Goal: Navigation & Orientation: Find specific page/section

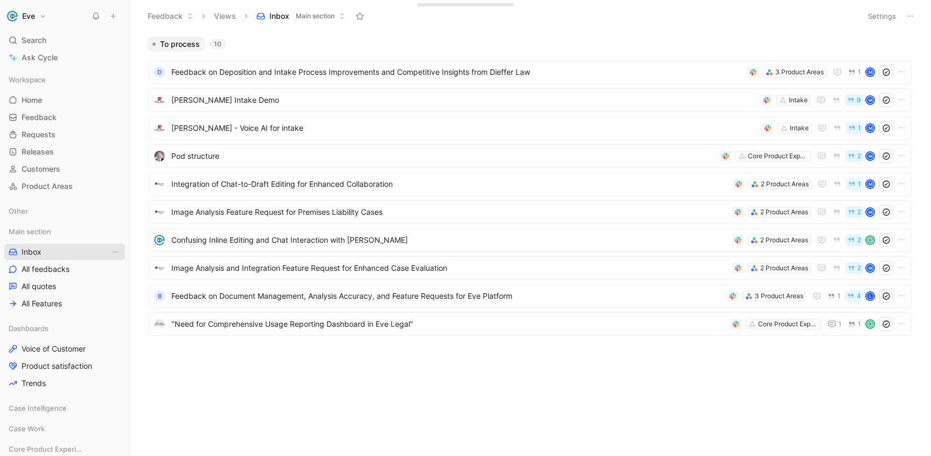
click at [85, 246] on link "Inbox" at bounding box center [64, 252] width 121 height 16
click at [117, 249] on icon "View actions" at bounding box center [115, 252] width 9 height 9
click at [315, 15] on span "Main section" at bounding box center [315, 16] width 39 height 11
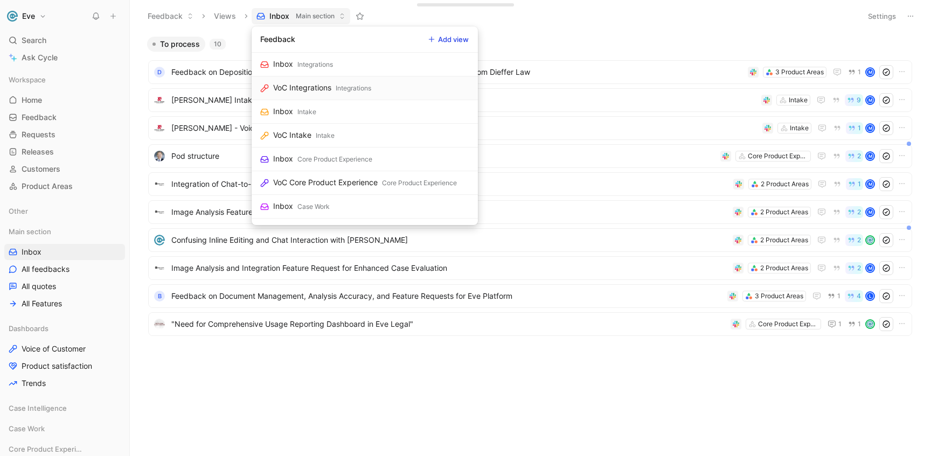
click at [374, 86] on link "VoC Integrations Integrations" at bounding box center [365, 88] width 226 height 24
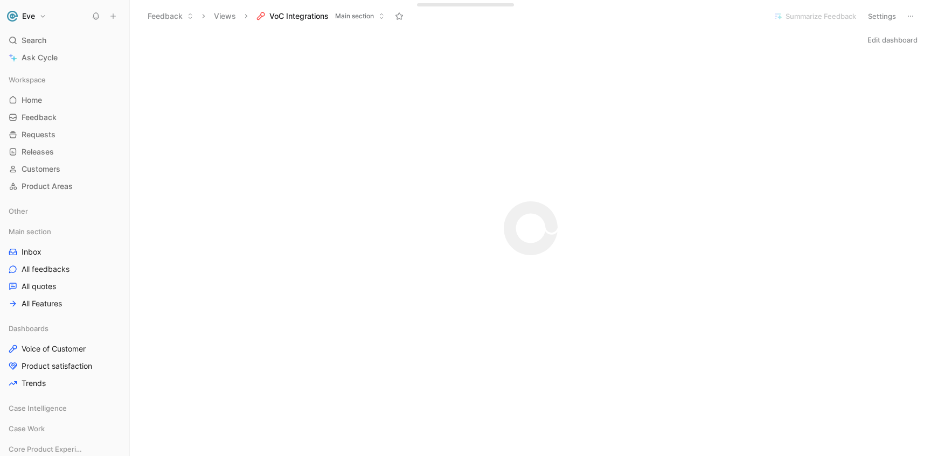
click at [335, 16] on button "VoC Integrations Main section" at bounding box center [321, 16] width 138 height 16
click at [45, 101] on link "Home G then H" at bounding box center [64, 100] width 121 height 16
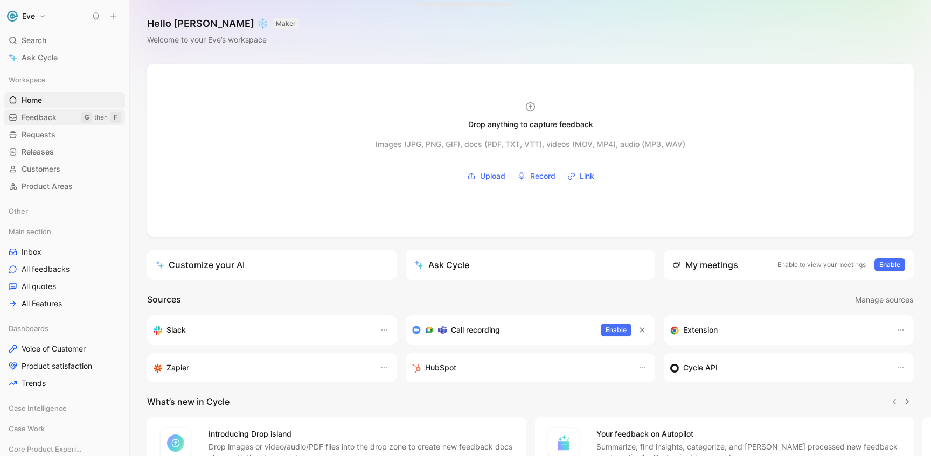
click at [41, 121] on span "Feedback" at bounding box center [39, 117] width 35 height 11
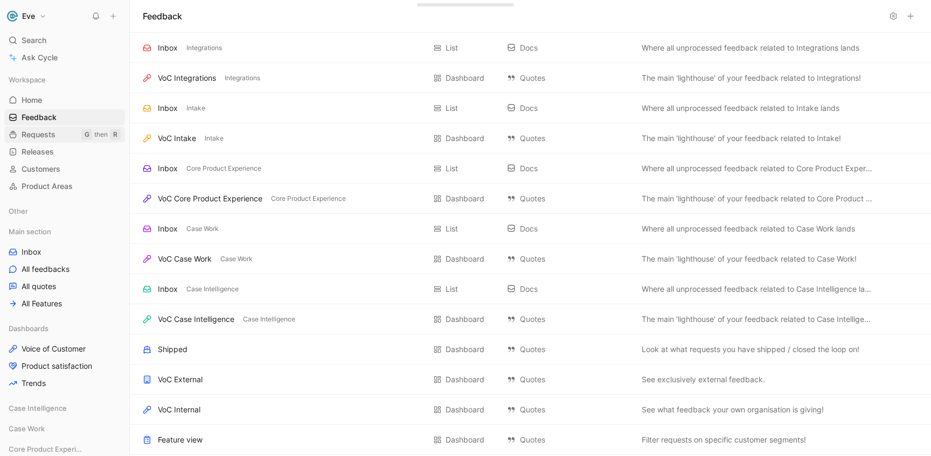
click at [44, 137] on span "Requests" at bounding box center [39, 134] width 34 height 11
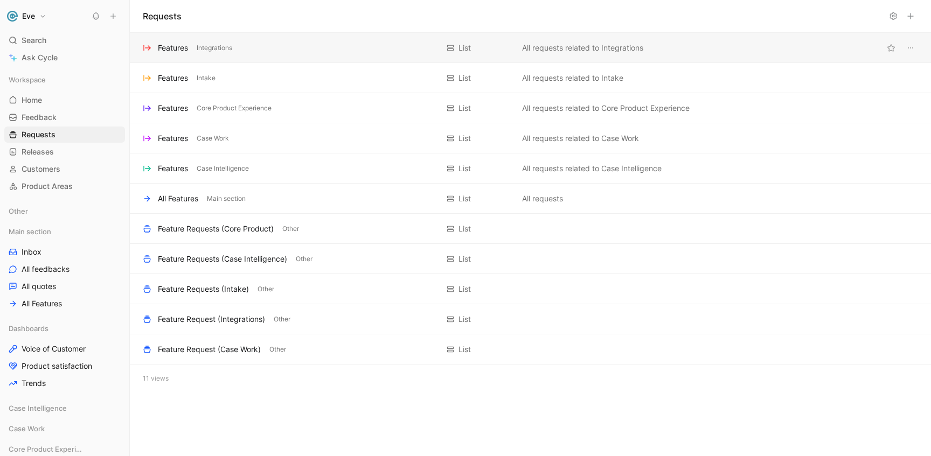
click at [276, 47] on div "Features Integrations" at bounding box center [290, 47] width 295 height 13
click at [67, 280] on link "All quotes" at bounding box center [64, 286] width 121 height 16
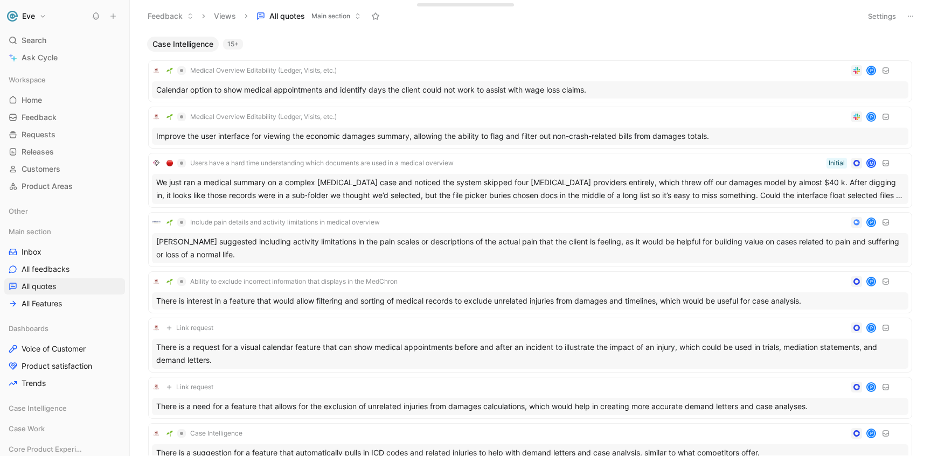
click at [347, 17] on span "Main section" at bounding box center [330, 16] width 39 height 11
click at [80, 272] on link "All feedbacks" at bounding box center [64, 269] width 121 height 16
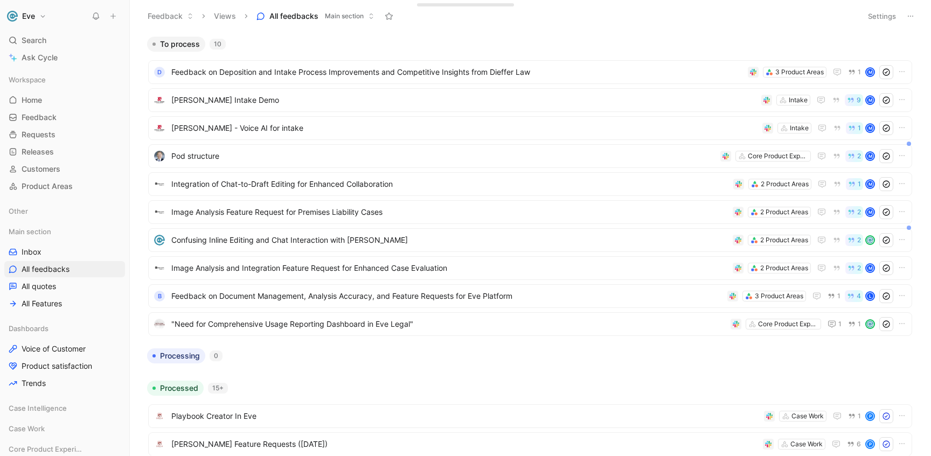
click at [52, 243] on div "Main section Inbox All feedbacks All quotes All Features" at bounding box center [64, 268] width 121 height 88
click at [46, 254] on link "Inbox" at bounding box center [64, 252] width 121 height 16
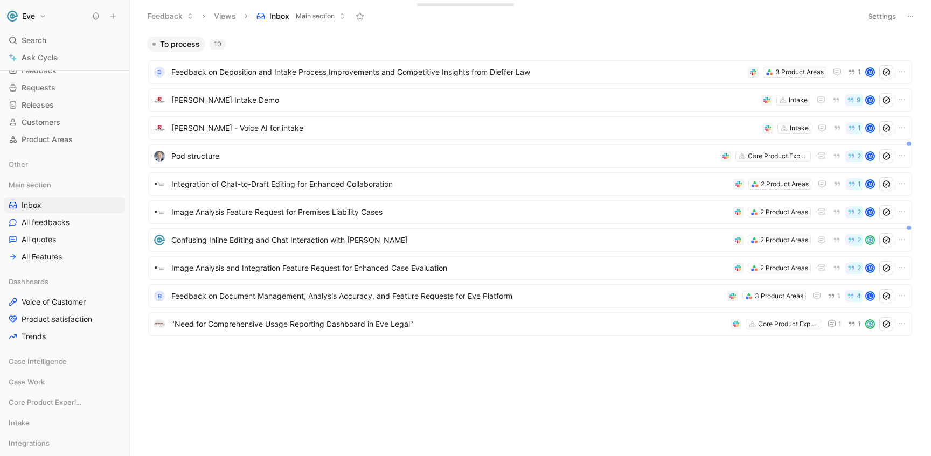
scroll to position [57, 0]
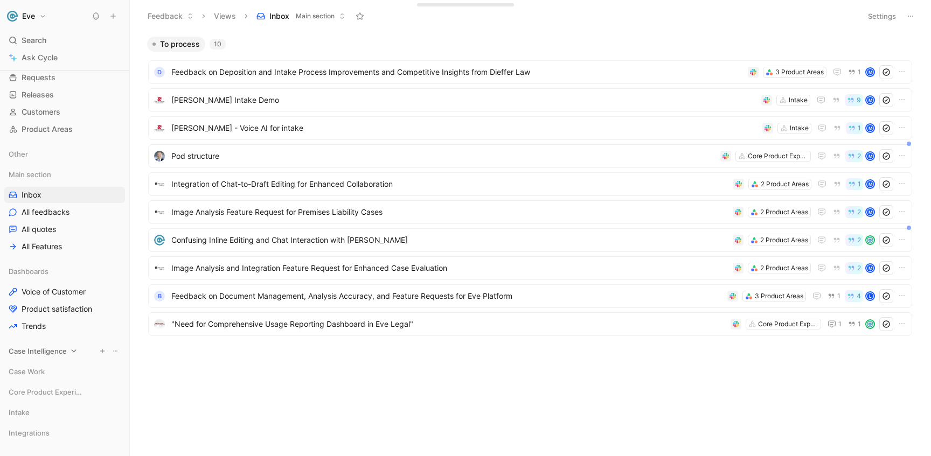
click at [78, 347] on div "Case Intelligence" at bounding box center [64, 351] width 121 height 16
click at [77, 350] on div "Case Intelligence" at bounding box center [64, 351] width 121 height 16
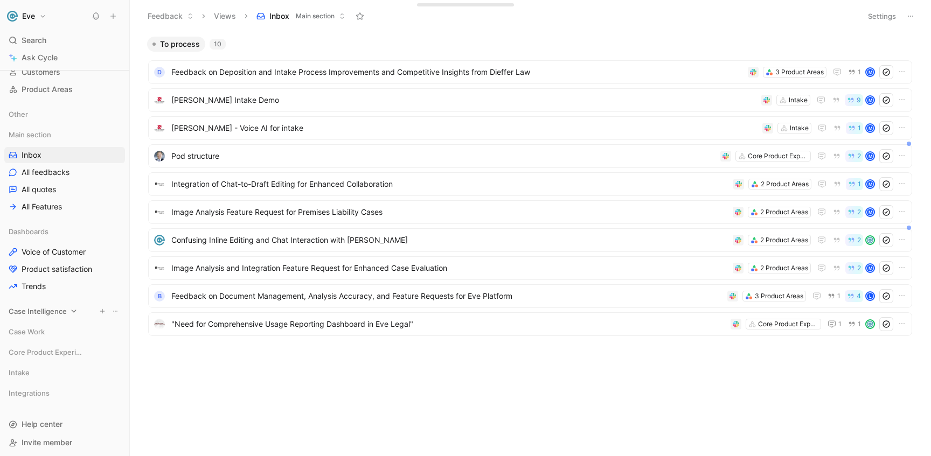
scroll to position [100, 0]
click at [70, 305] on icon at bounding box center [74, 308] width 8 height 8
click at [71, 305] on icon at bounding box center [74, 308] width 8 height 8
click at [65, 309] on span "Case Intelligence" at bounding box center [38, 308] width 58 height 11
click at [51, 365] on span "VoC Case Intelligence" at bounding box center [60, 363] width 76 height 11
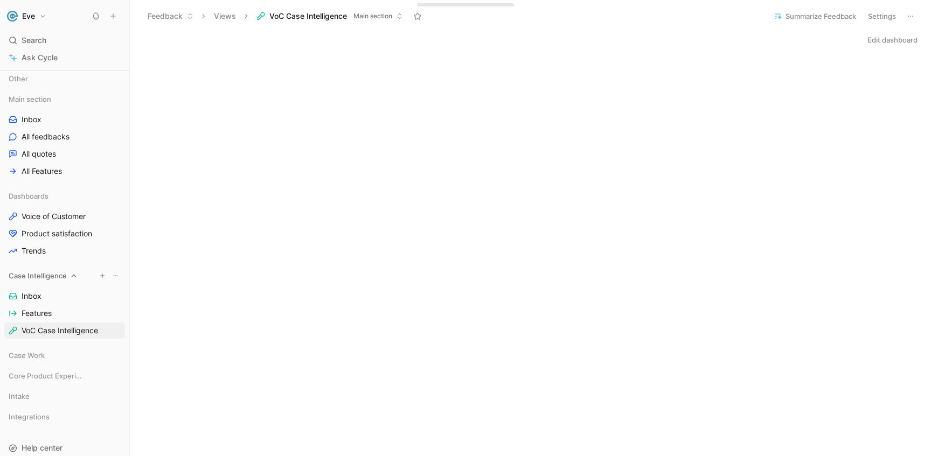
scroll to position [136, 0]
click at [81, 212] on span "Voice of Customer" at bounding box center [54, 212] width 64 height 11
click at [62, 230] on span "Product satisfaction" at bounding box center [57, 230] width 71 height 11
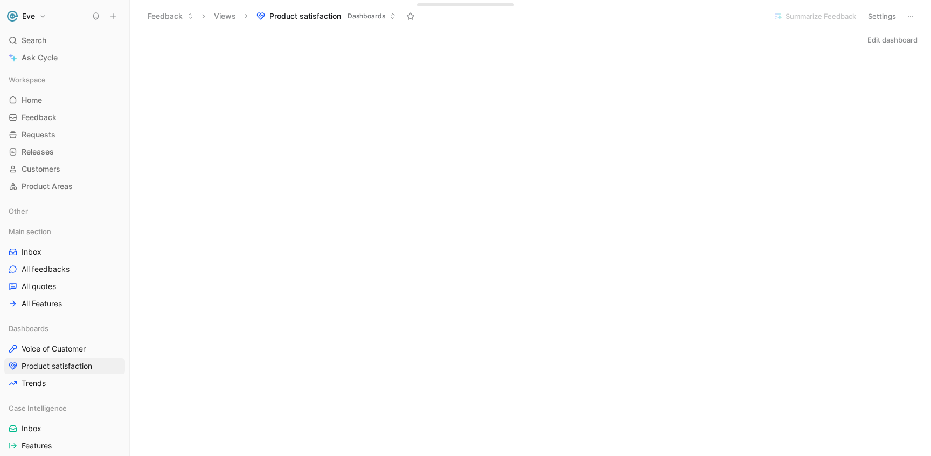
click at [253, 51] on div "Edit dashboard" at bounding box center [530, 449] width 801 height 834
click at [48, 171] on span "Customers" at bounding box center [41, 169] width 39 height 11
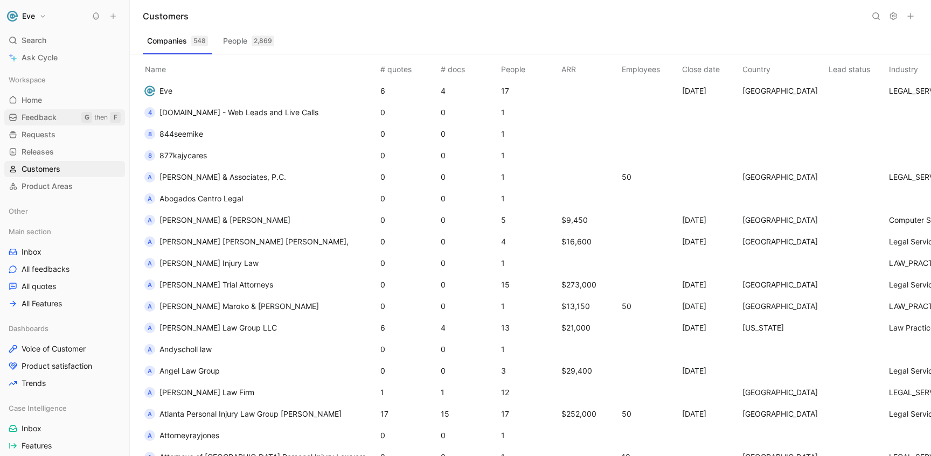
click at [51, 116] on span "Feedback" at bounding box center [39, 117] width 35 height 11
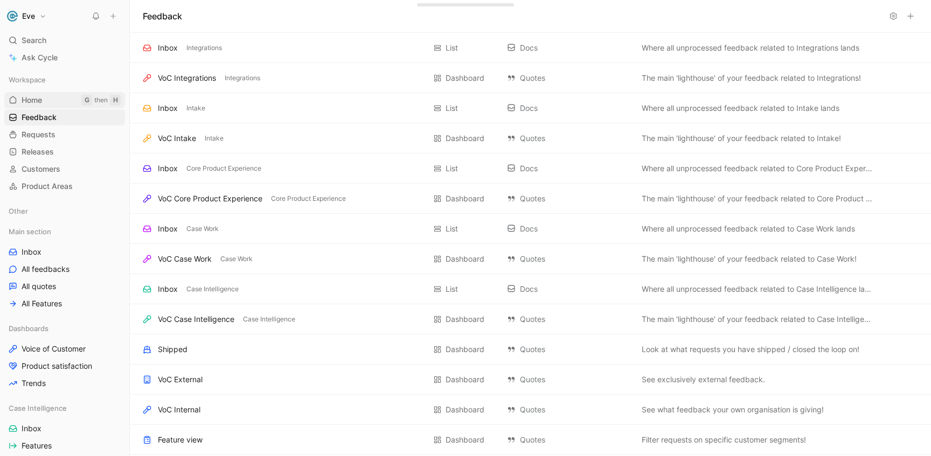
click at [49, 104] on link "Home G then H" at bounding box center [64, 100] width 121 height 16
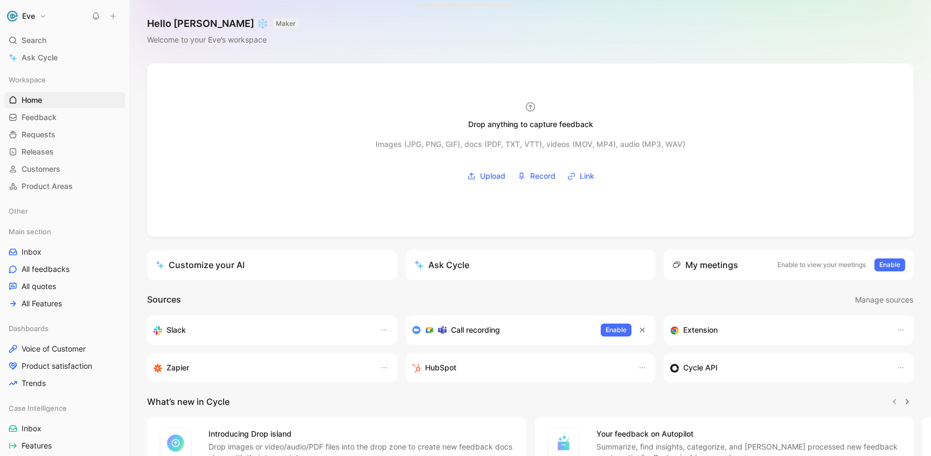
scroll to position [29, 0]
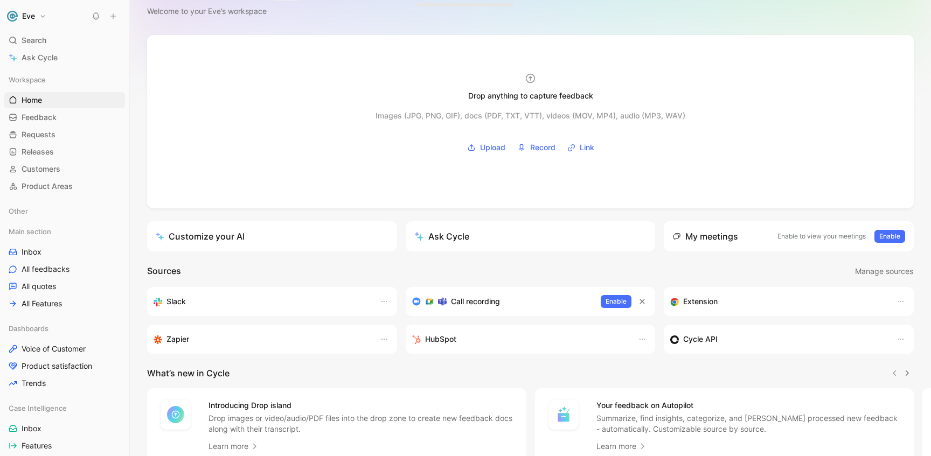
click at [434, 343] on h3 "HubSpot" at bounding box center [440, 339] width 31 height 13
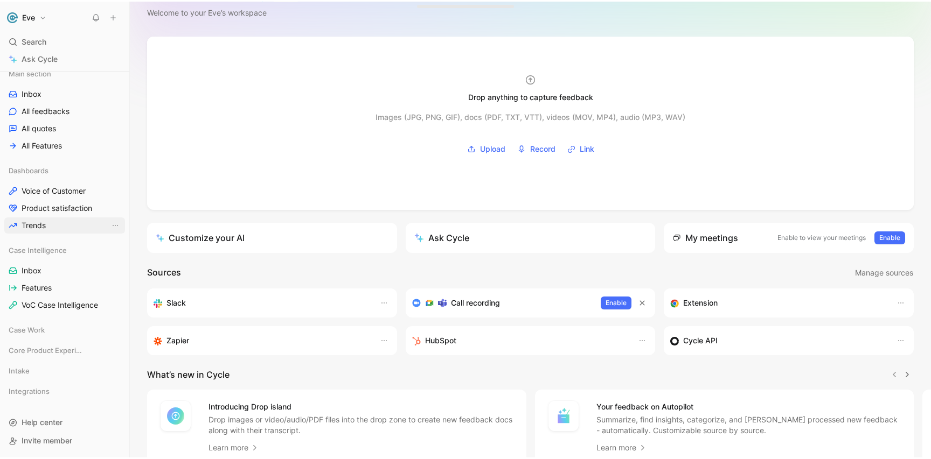
scroll to position [0, 0]
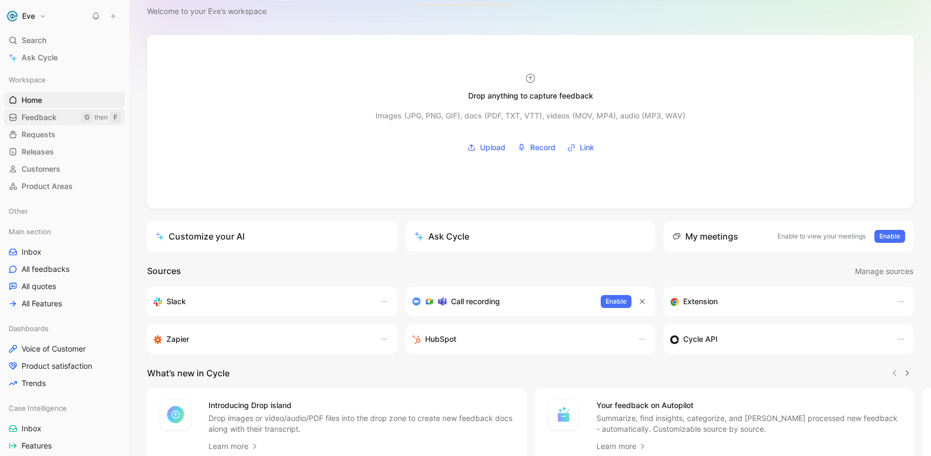
click at [57, 121] on link "Feedback G then F" at bounding box center [64, 117] width 121 height 16
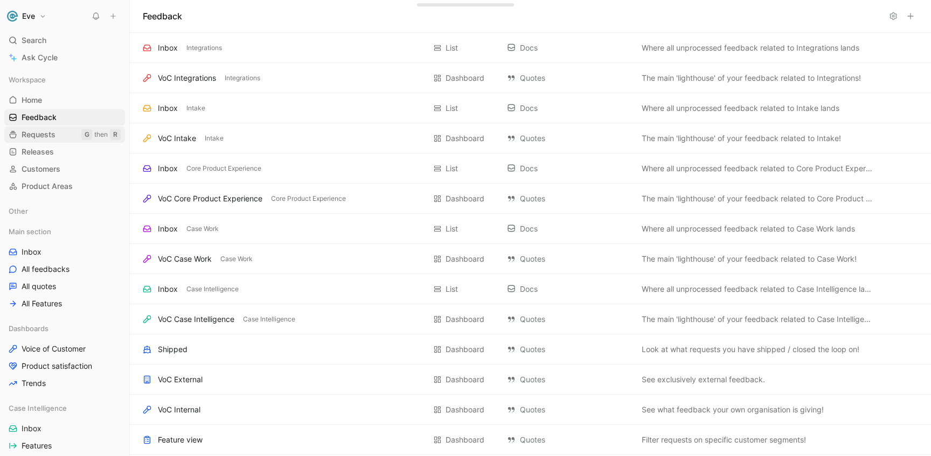
click at [52, 134] on span "Requests" at bounding box center [39, 134] width 34 height 11
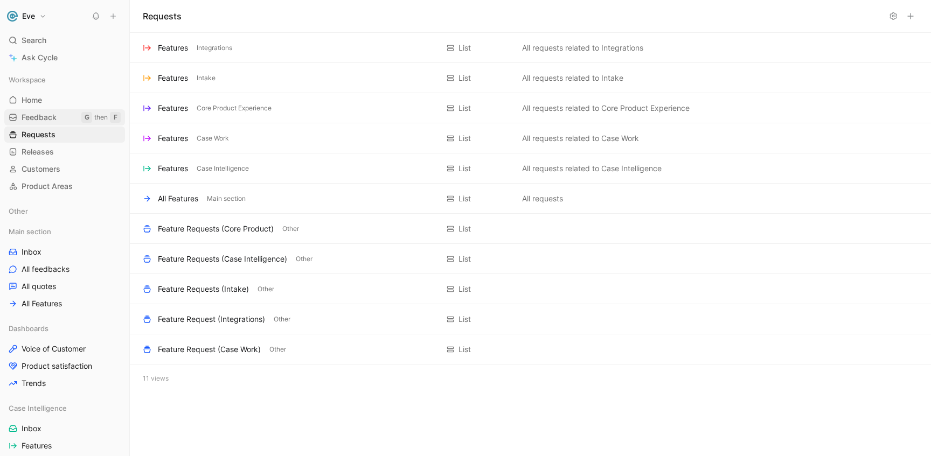
click at [54, 114] on span "Feedback" at bounding box center [39, 117] width 35 height 11
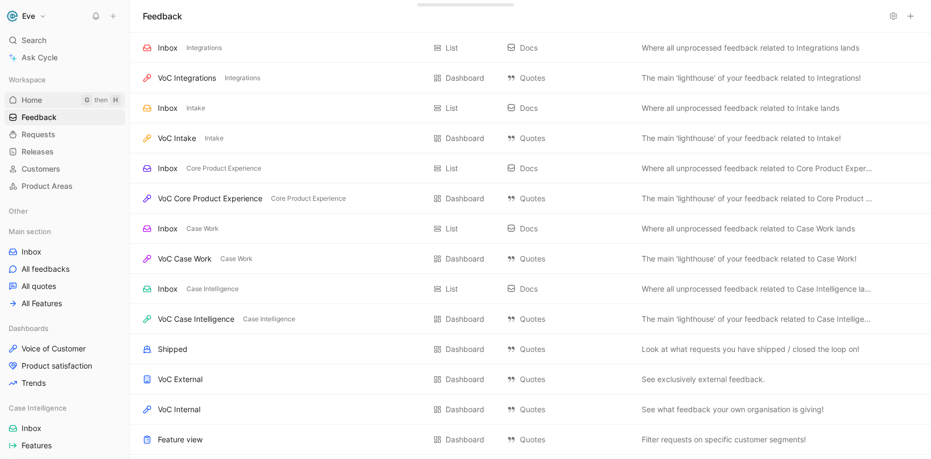
click at [58, 101] on link "Home G then H" at bounding box center [64, 100] width 121 height 16
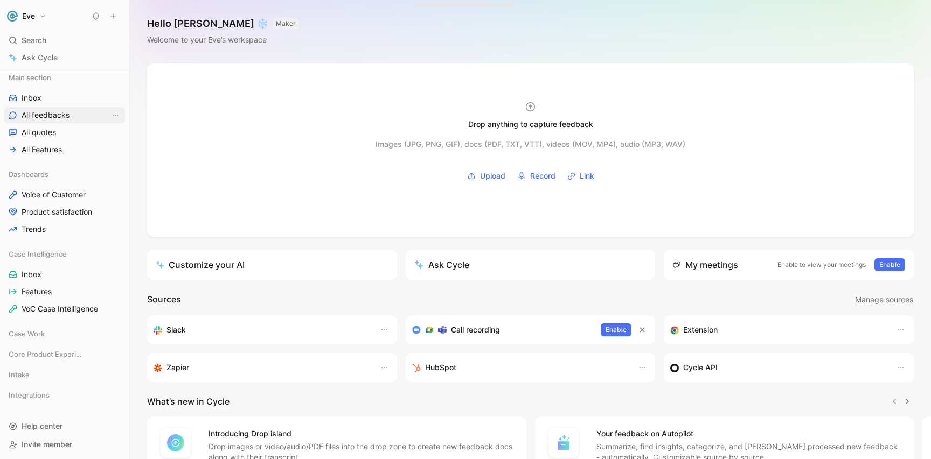
scroll to position [156, 0]
click at [74, 252] on icon at bounding box center [74, 252] width 8 height 8
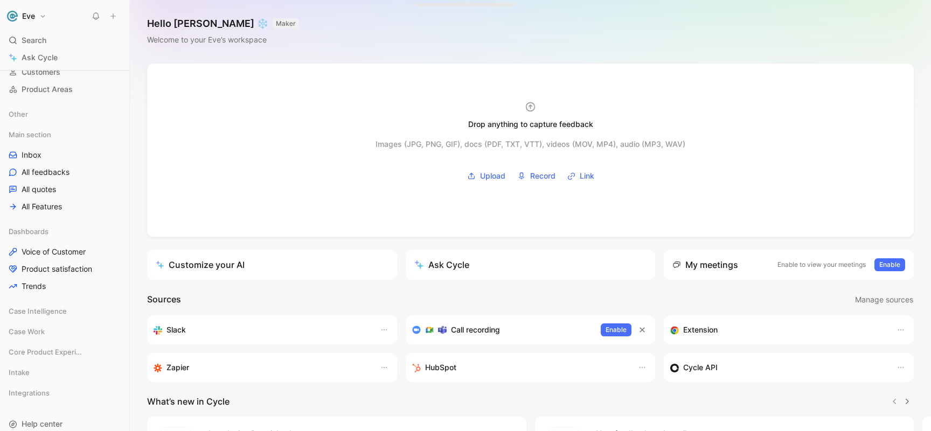
scroll to position [125, 0]
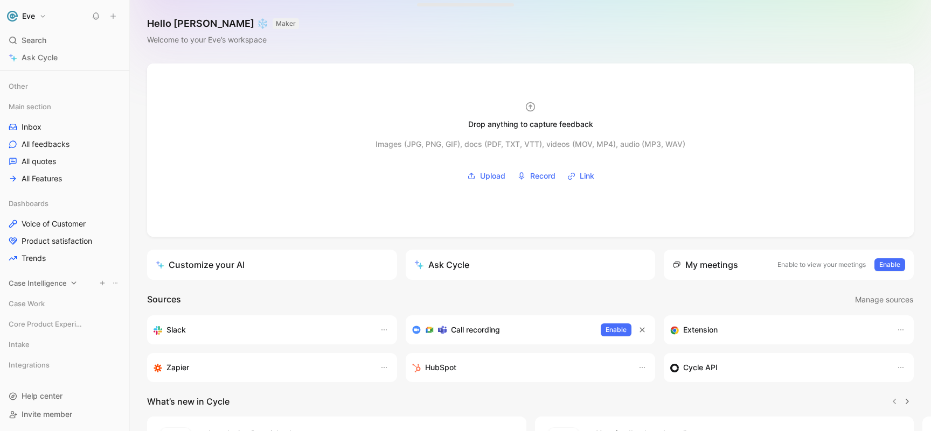
click at [73, 281] on icon at bounding box center [74, 284] width 8 height 8
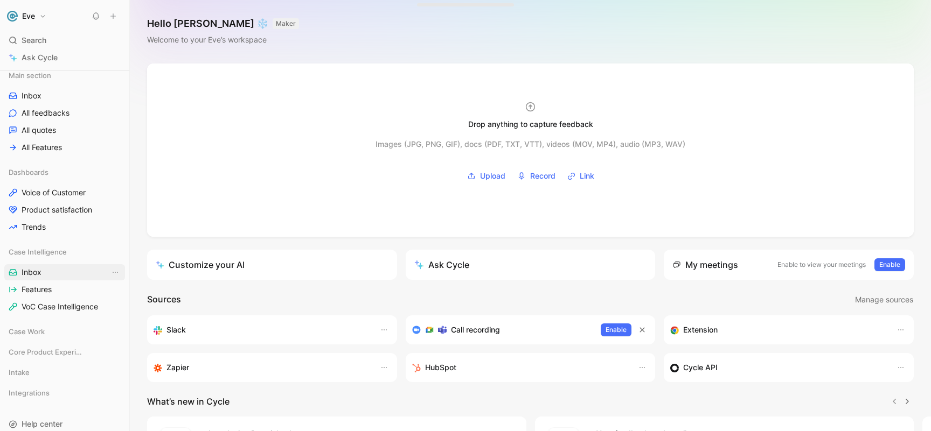
click at [30, 277] on span "Inbox" at bounding box center [32, 272] width 20 height 11
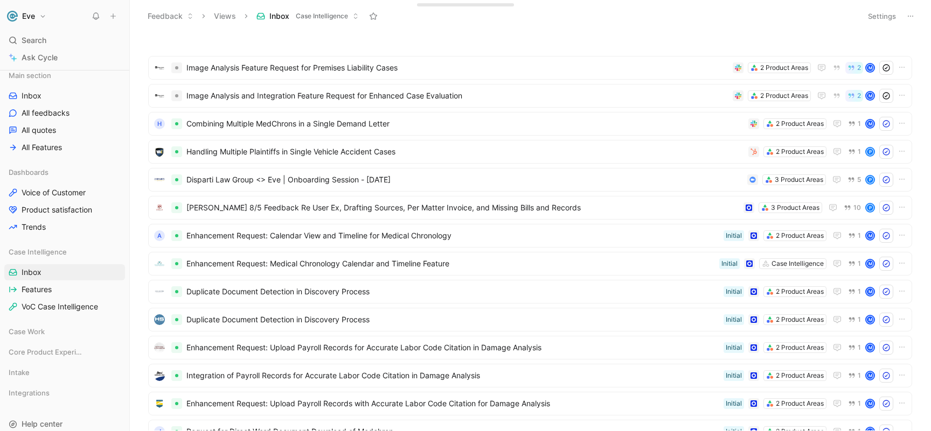
click at [881, 13] on button "Settings" at bounding box center [882, 16] width 38 height 15
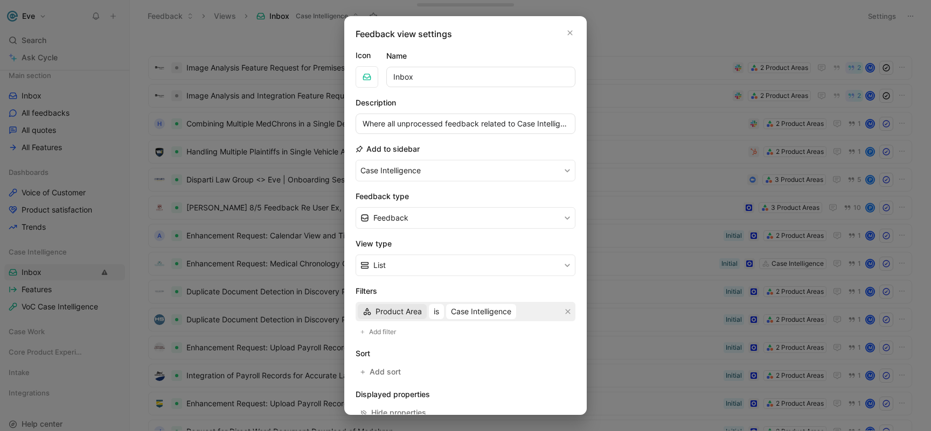
click at [382, 315] on span "Product Area" at bounding box center [398, 311] width 46 height 13
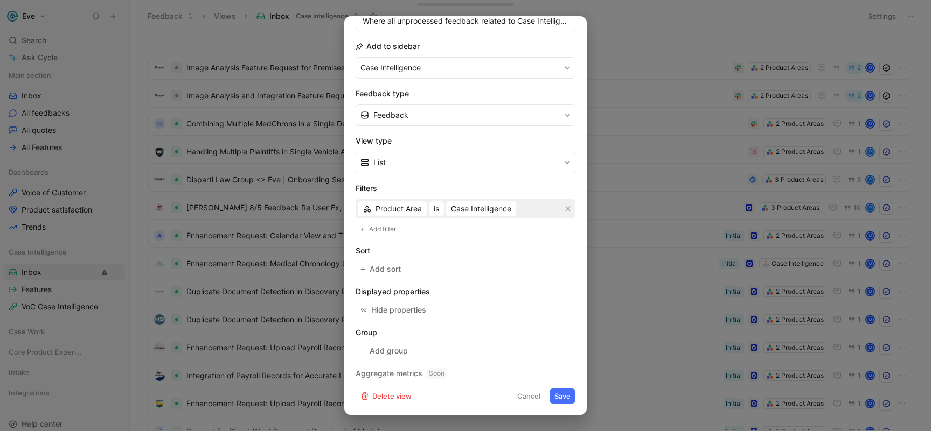
scroll to position [102, 0]
click at [379, 354] on span "Add group" at bounding box center [389, 352] width 39 height 13
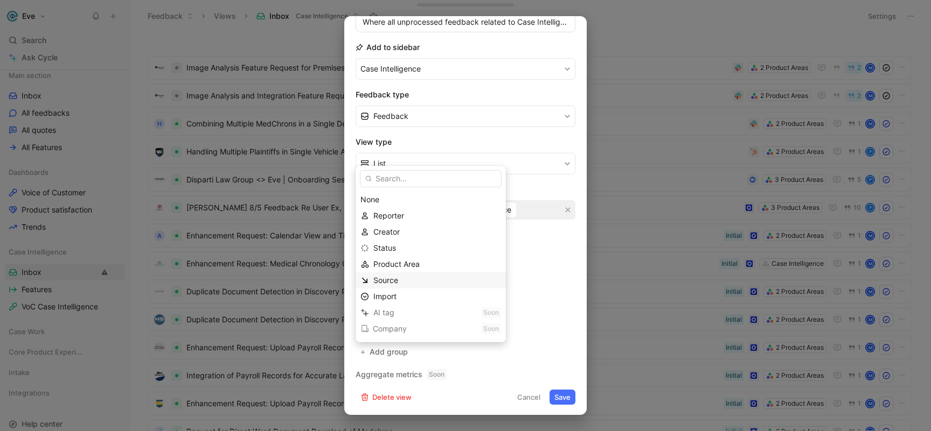
click at [387, 279] on span "Source" at bounding box center [385, 280] width 25 height 9
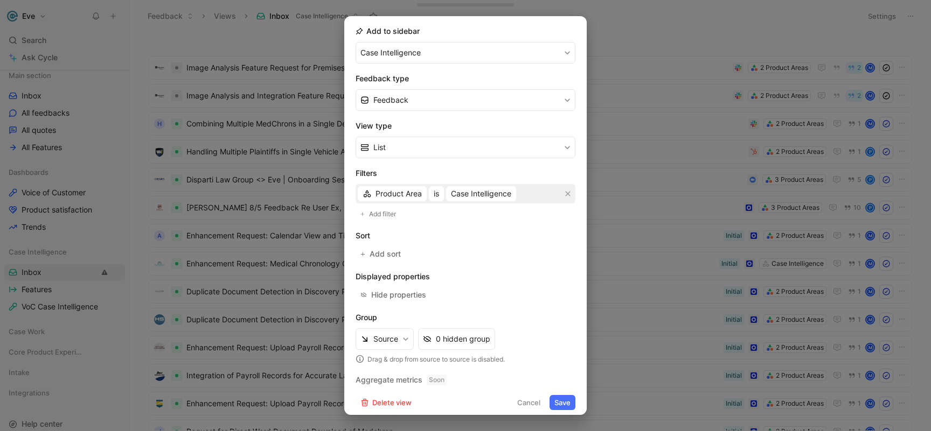
scroll to position [124, 0]
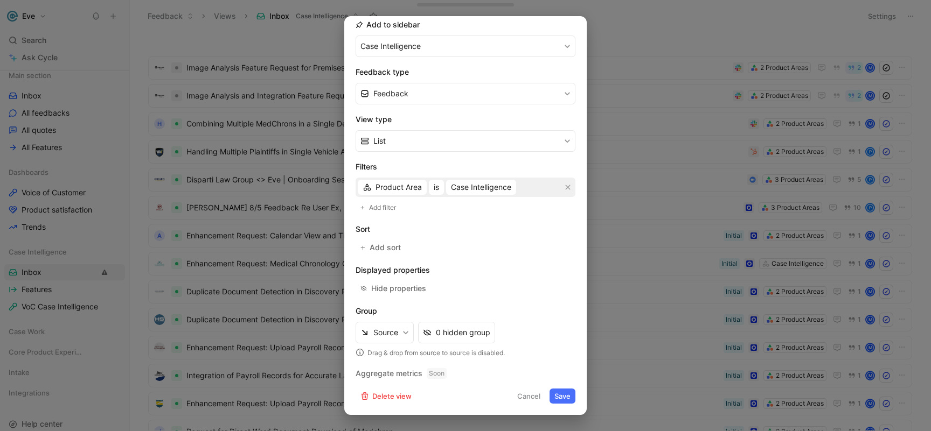
click at [562, 399] on button "Save" at bounding box center [562, 396] width 26 height 15
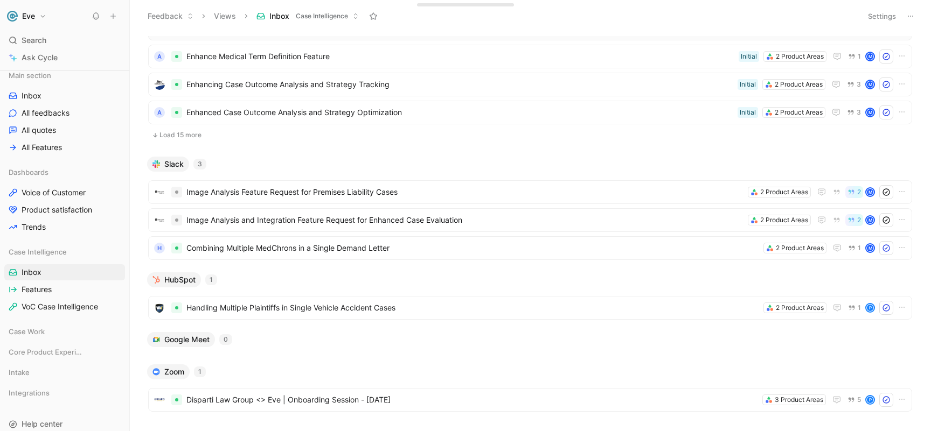
scroll to position [0, 0]
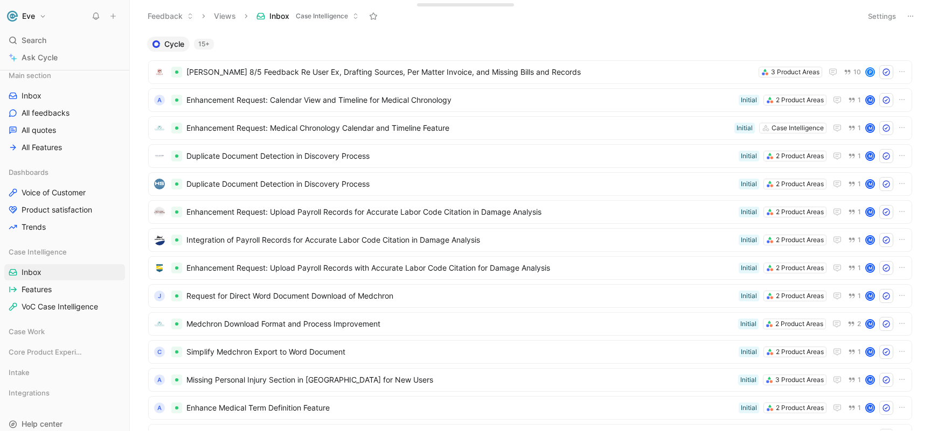
click at [877, 16] on button "Settings" at bounding box center [882, 16] width 38 height 15
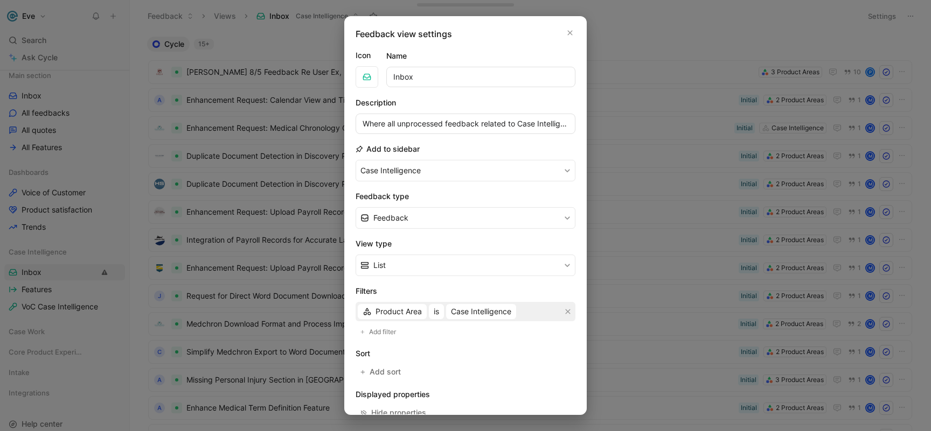
scroll to position [124, 0]
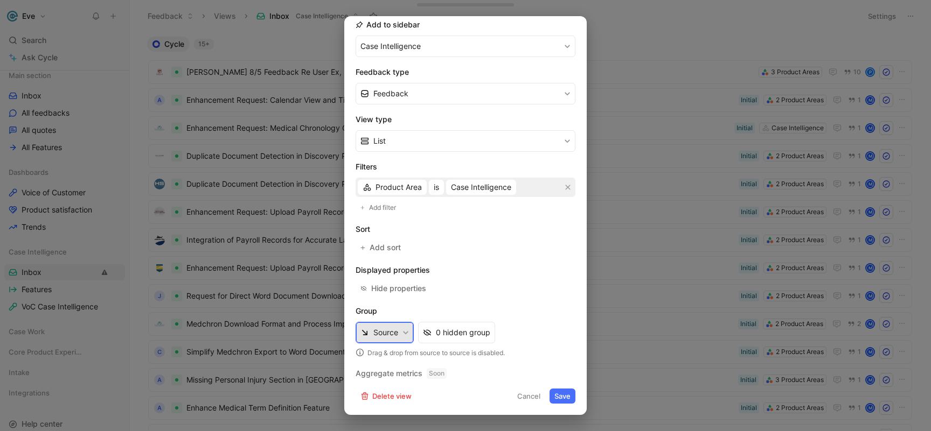
click at [403, 335] on icon "button" at bounding box center [405, 333] width 6 height 6
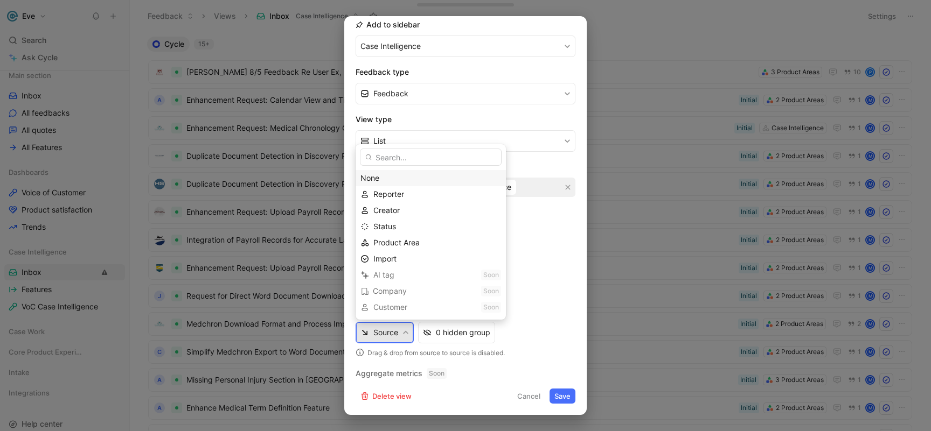
click at [386, 177] on div "None" at bounding box center [430, 178] width 141 height 13
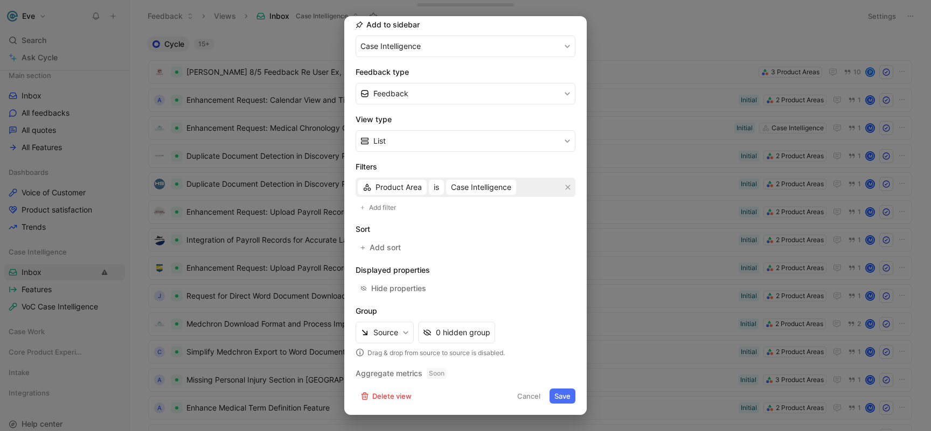
click at [562, 395] on button "Save" at bounding box center [562, 396] width 26 height 15
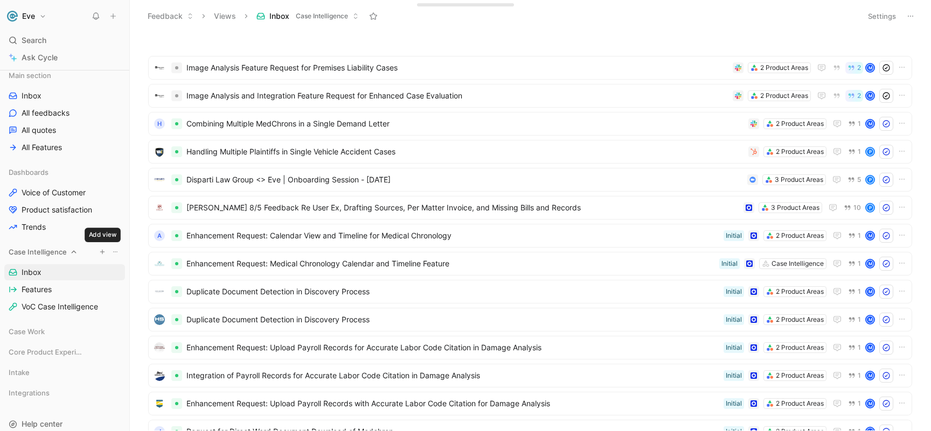
click at [103, 252] on icon "button" at bounding box center [102, 252] width 6 height 6
click at [118, 252] on icon at bounding box center [115, 252] width 6 height 6
click at [29, 290] on span "Features" at bounding box center [37, 289] width 30 height 11
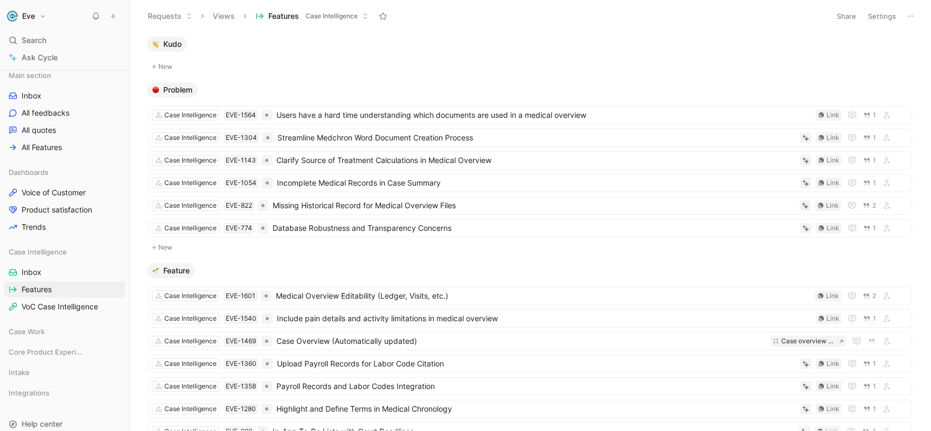
click at [880, 17] on button "Settings" at bounding box center [882, 16] width 38 height 15
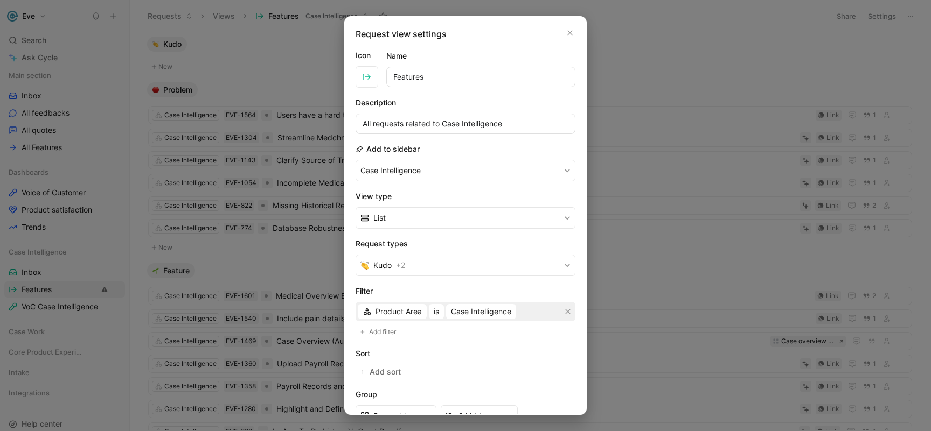
click at [428, 78] on input "Features" at bounding box center [480, 77] width 189 height 20
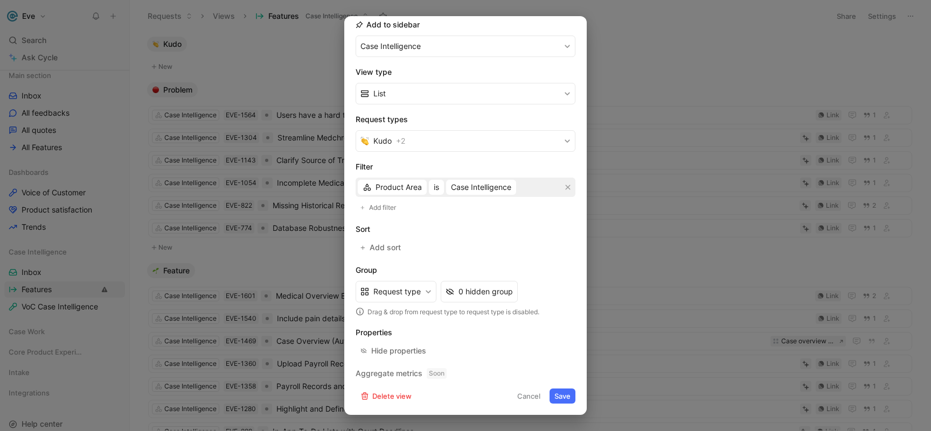
type input "Requests"
click at [525, 394] on button "Cancel" at bounding box center [528, 396] width 33 height 15
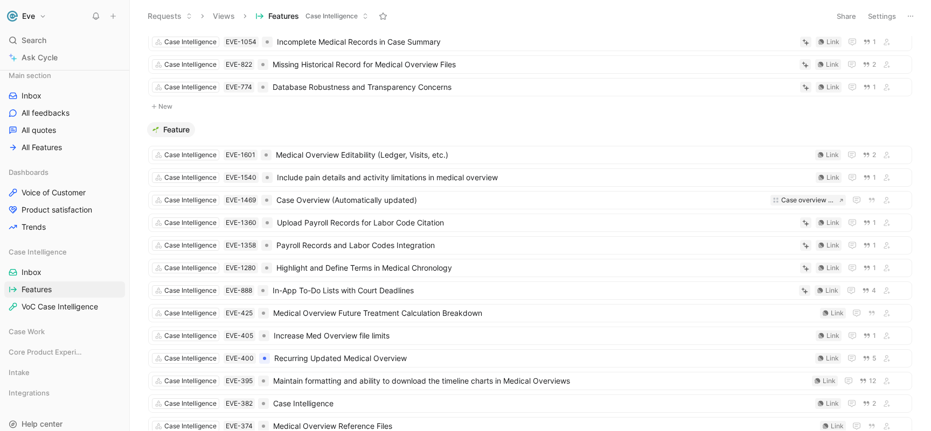
scroll to position [0, 0]
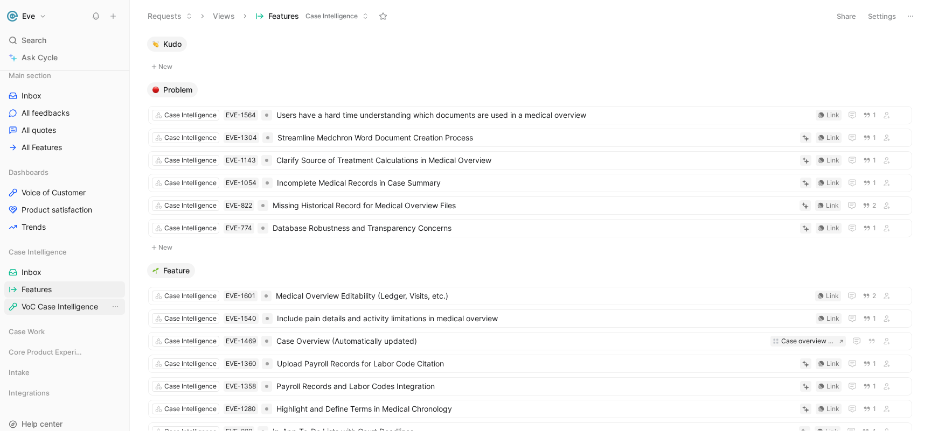
click at [64, 311] on span "VoC Case Intelligence" at bounding box center [60, 307] width 76 height 11
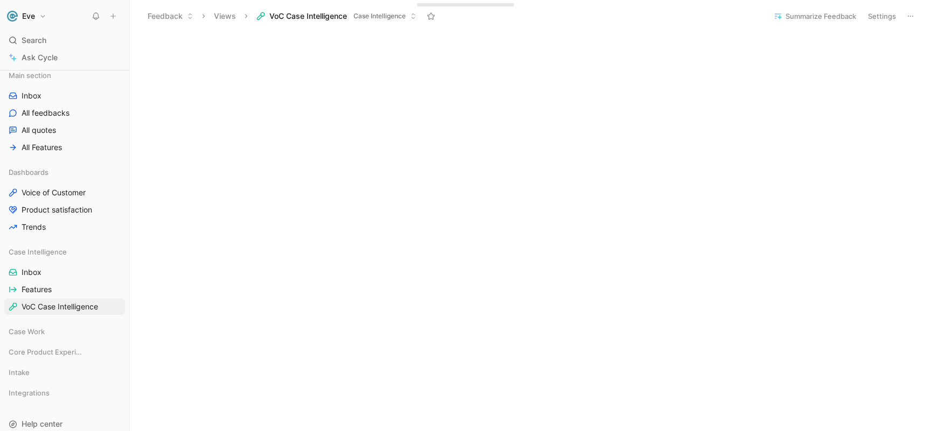
scroll to position [515, 0]
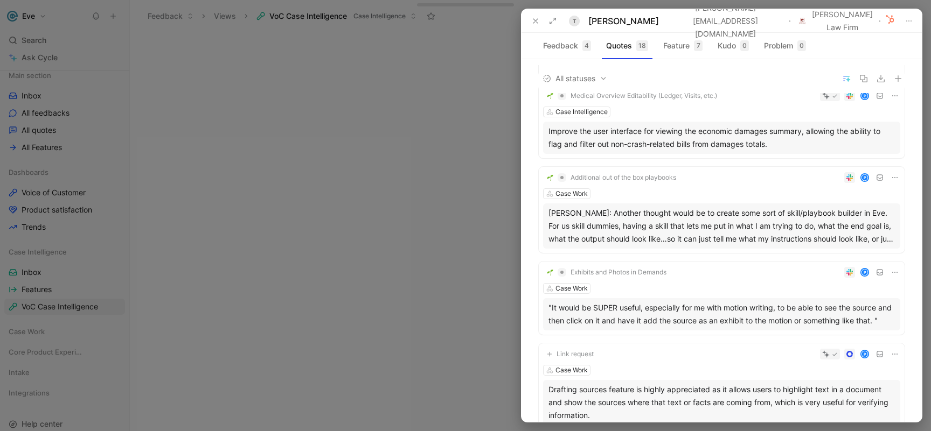
scroll to position [417, 0]
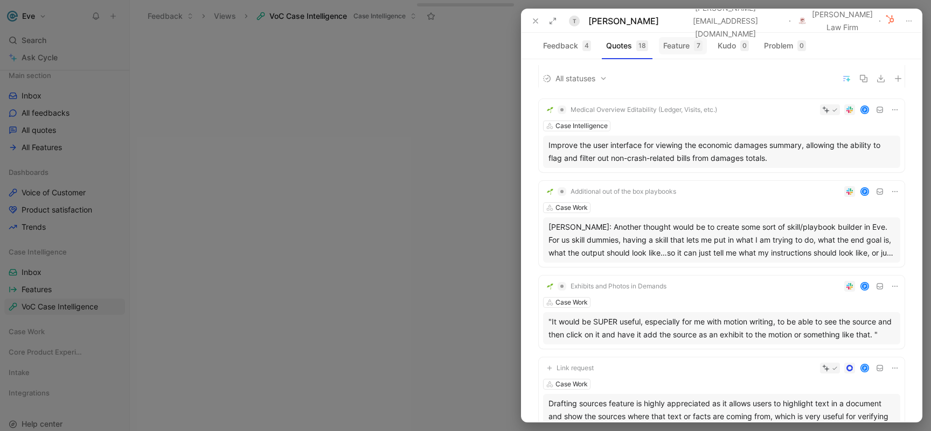
click at [686, 47] on button "Feature 7" at bounding box center [683, 45] width 48 height 17
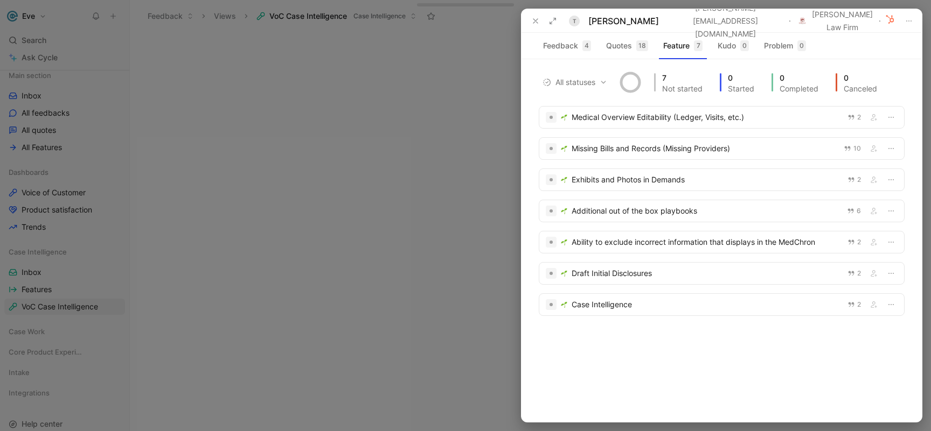
click at [532, 23] on icon at bounding box center [535, 21] width 9 height 9
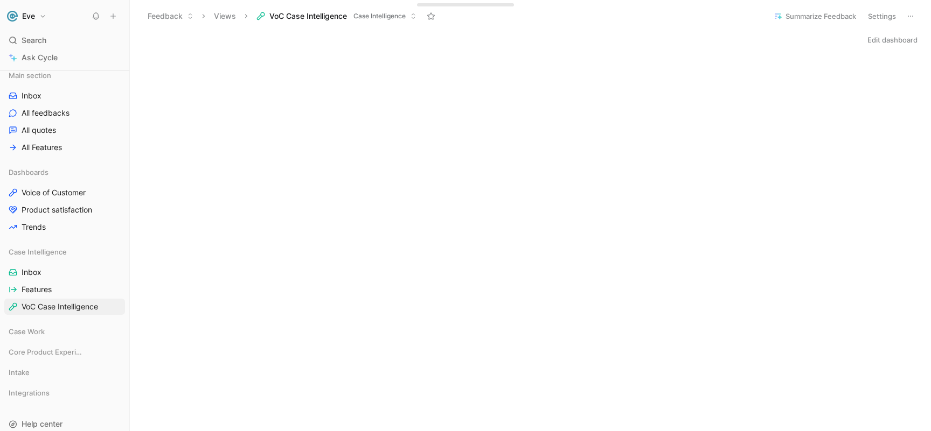
click at [885, 16] on button "Settings" at bounding box center [882, 16] width 38 height 15
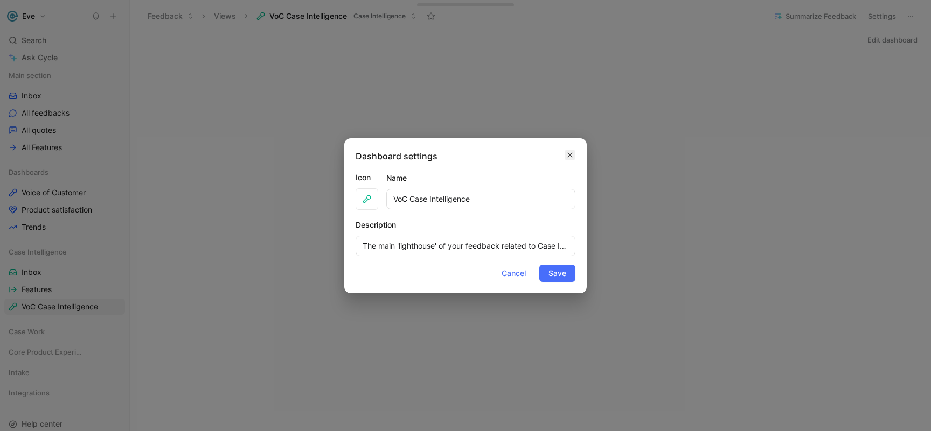
click at [569, 152] on icon "button" at bounding box center [570, 155] width 6 height 9
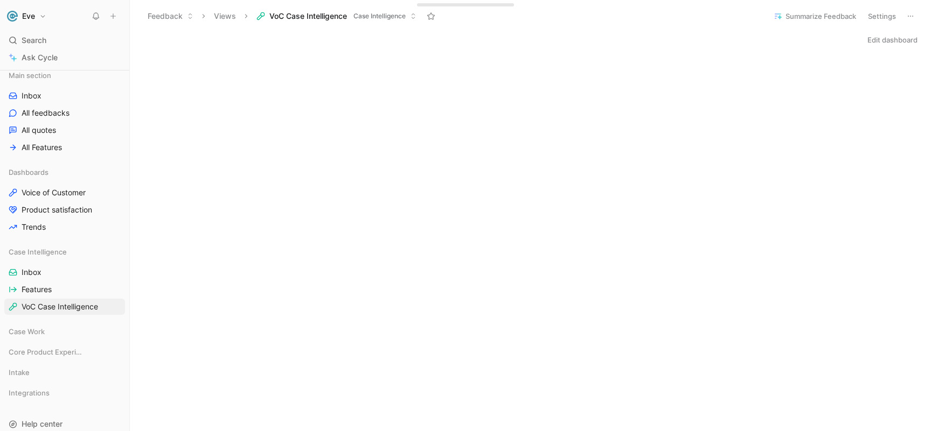
click at [905, 43] on button "Edit dashboard" at bounding box center [892, 39] width 60 height 15
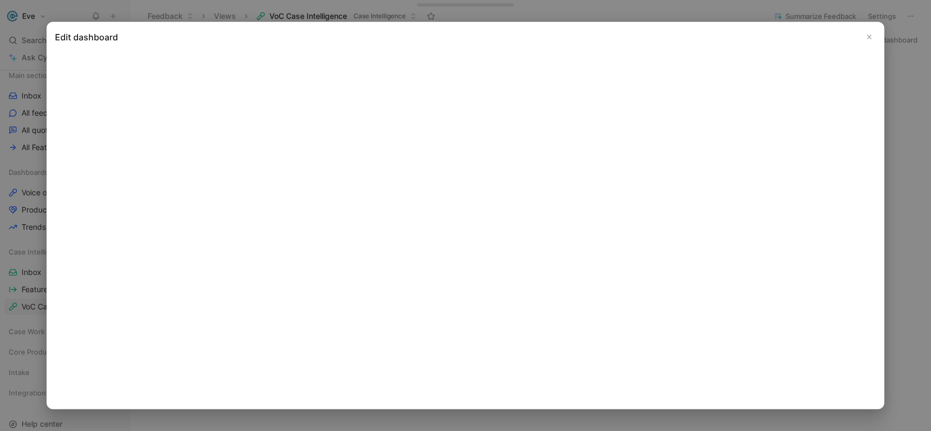
click at [872, 36] on icon "Close" at bounding box center [870, 37] width 8 height 8
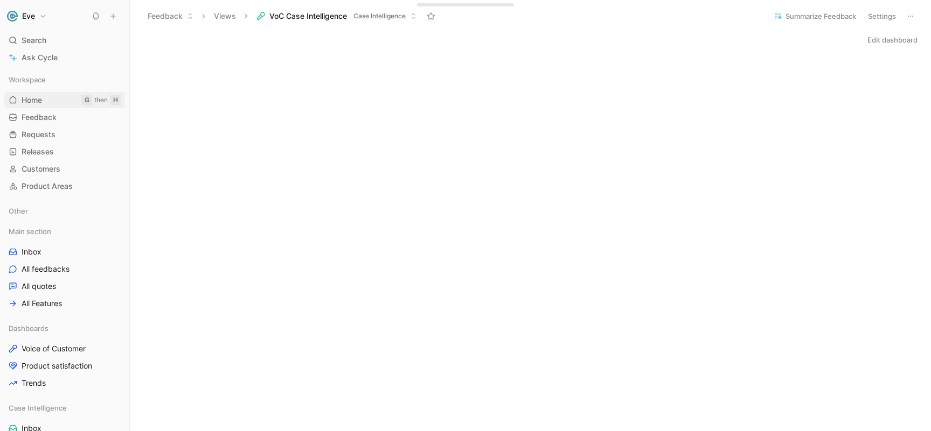
click at [41, 97] on span "Home" at bounding box center [32, 100] width 20 height 11
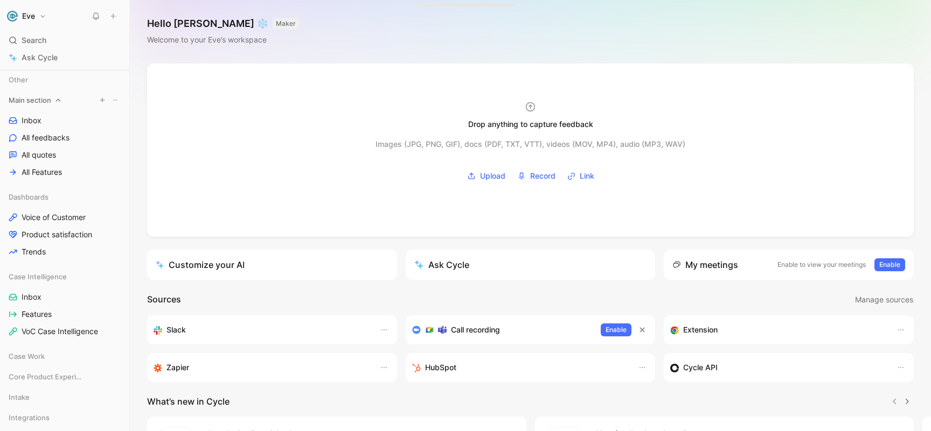
scroll to position [148, 0]
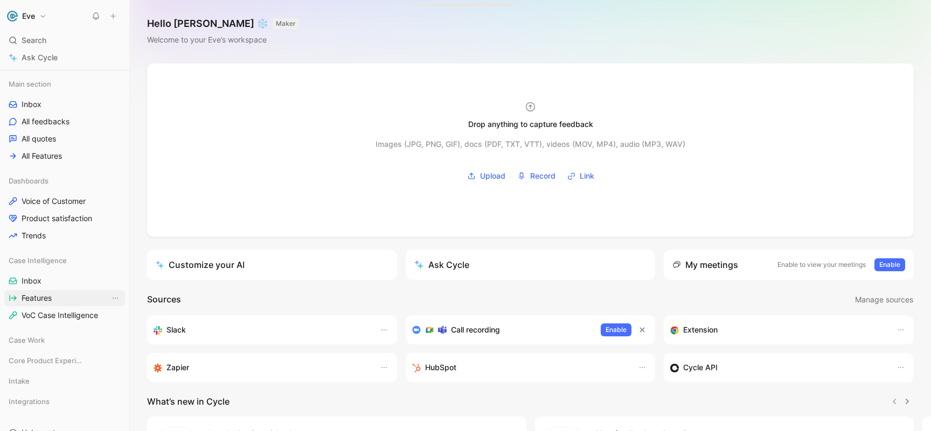
click at [45, 297] on span "Features" at bounding box center [37, 298] width 30 height 11
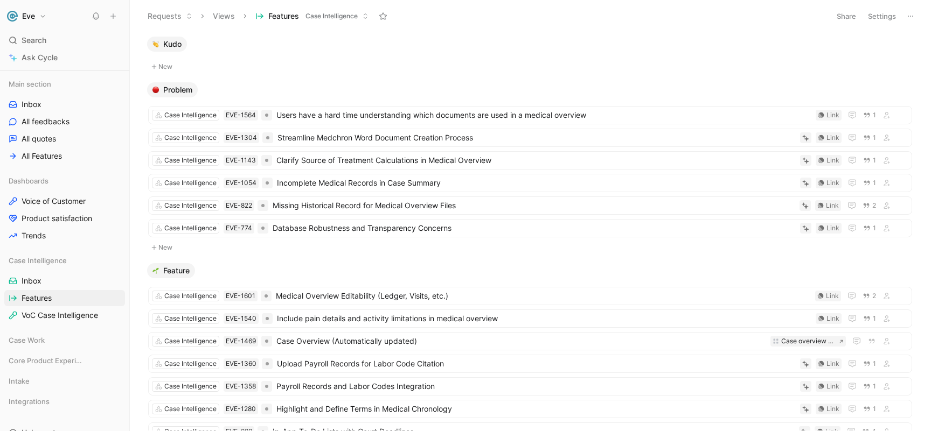
click at [877, 17] on button "Settings" at bounding box center [882, 16] width 38 height 15
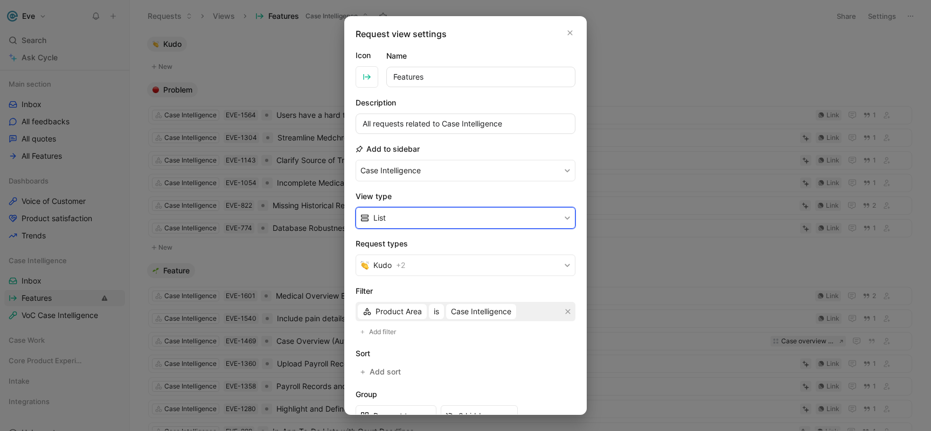
click at [418, 212] on button "List" at bounding box center [466, 218] width 220 height 22
click at [400, 246] on span "Kanban" at bounding box center [386, 243] width 27 height 9
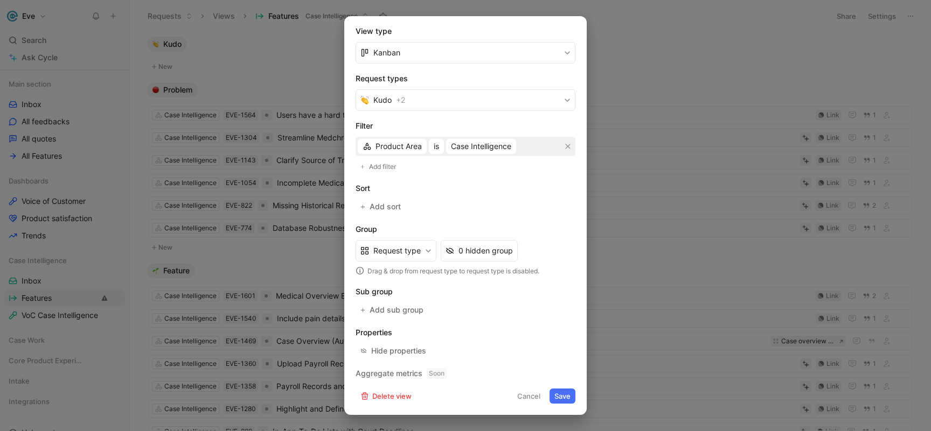
click at [568, 395] on button "Save" at bounding box center [562, 396] width 26 height 15
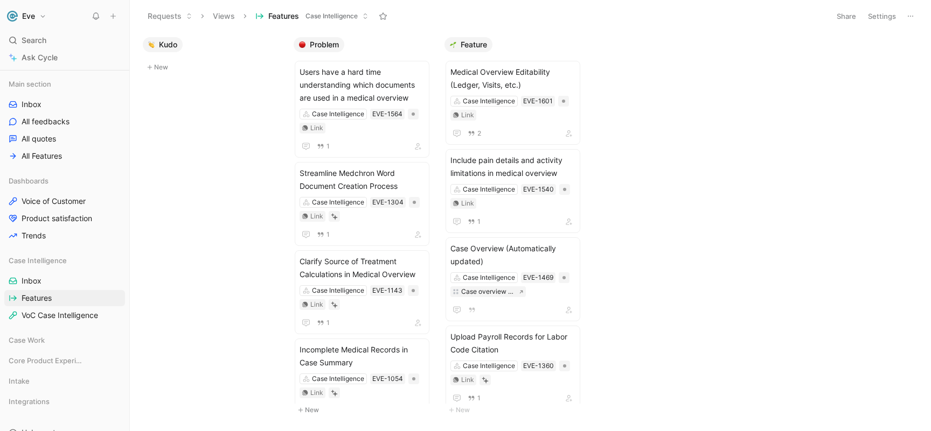
click at [889, 16] on button "Settings" at bounding box center [882, 16] width 38 height 15
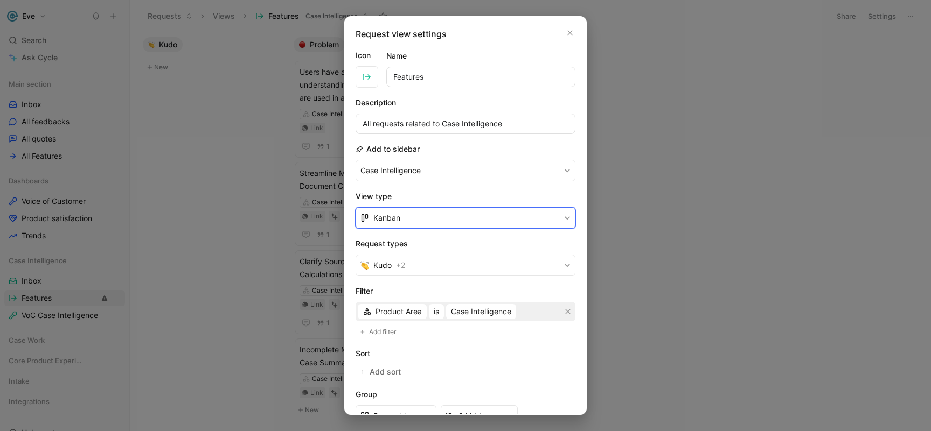
click at [464, 218] on button "Kanban" at bounding box center [466, 218] width 220 height 22
click at [429, 257] on div "List" at bounding box center [471, 259] width 197 height 13
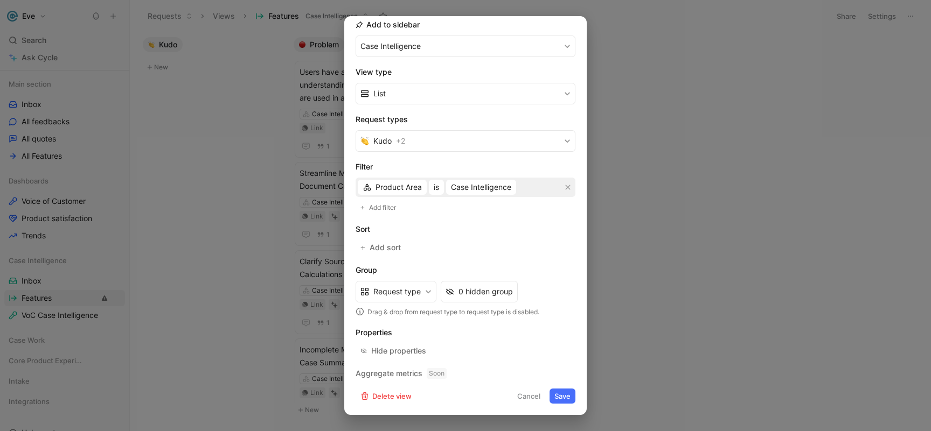
click at [570, 398] on button "Save" at bounding box center [562, 396] width 26 height 15
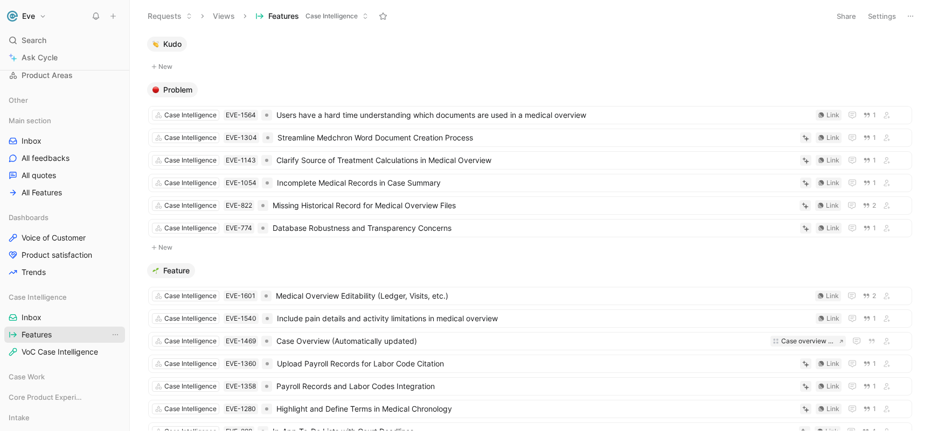
scroll to position [0, 0]
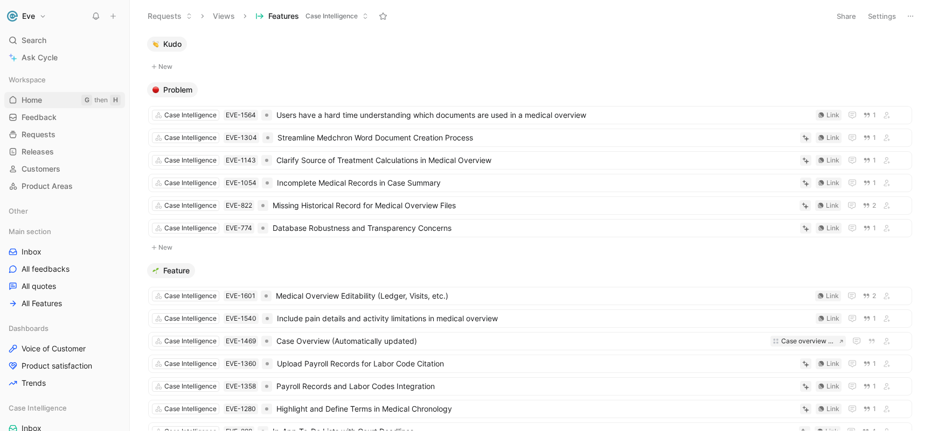
click at [59, 105] on link "Home G then H" at bounding box center [64, 100] width 121 height 16
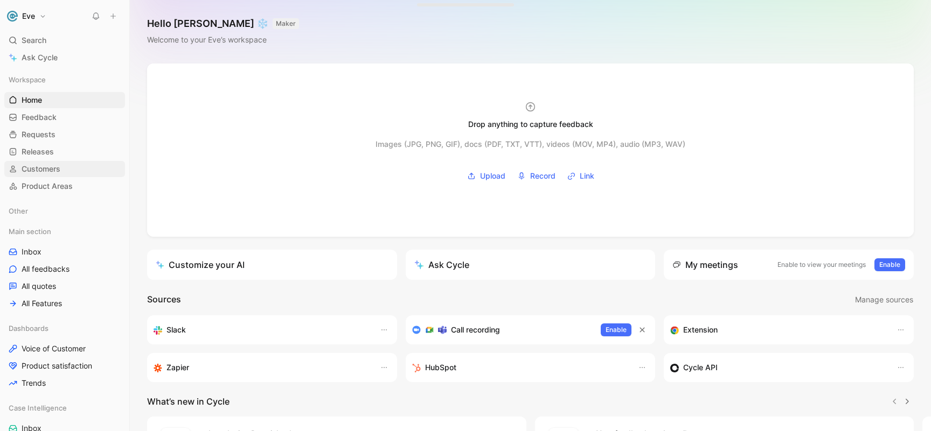
click at [55, 171] on span "Customers" at bounding box center [41, 169] width 39 height 11
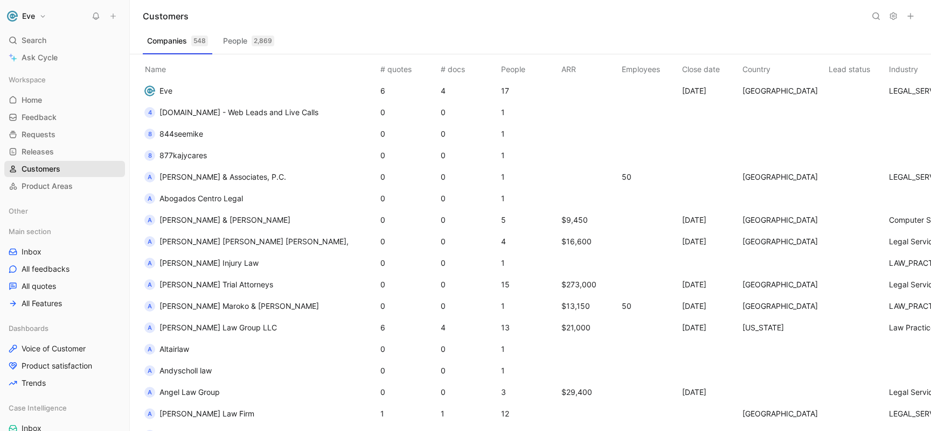
click at [65, 166] on link "Customers" at bounding box center [64, 169] width 121 height 16
click at [261, 42] on div "2,869" at bounding box center [263, 41] width 23 height 11
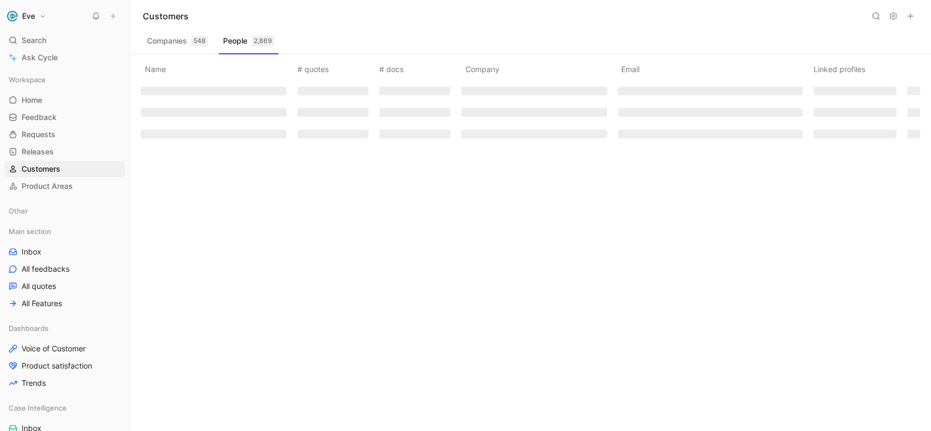
click at [183, 46] on button "Companies 548" at bounding box center [177, 40] width 69 height 17
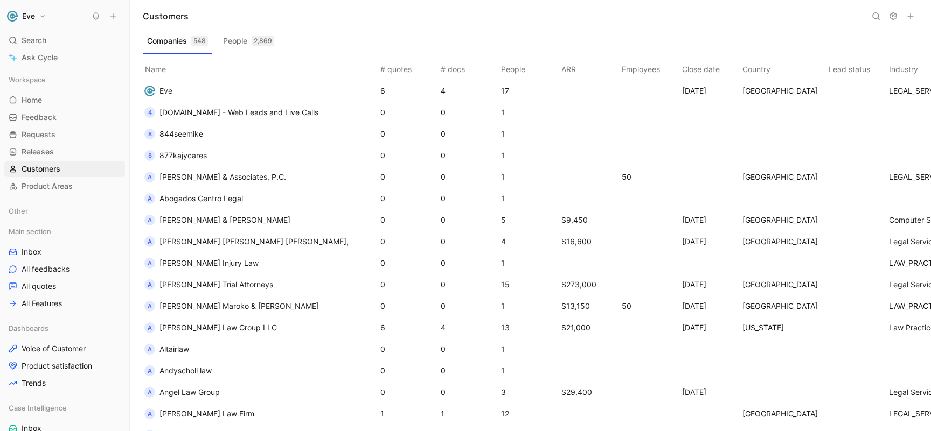
click at [165, 137] on span "844seemike" at bounding box center [181, 133] width 44 height 9
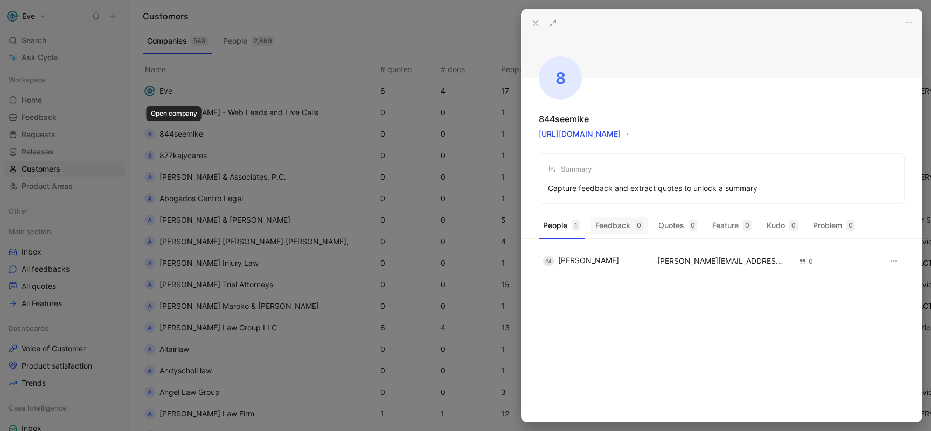
click at [615, 225] on button "Feedback 0" at bounding box center [619, 225] width 57 height 17
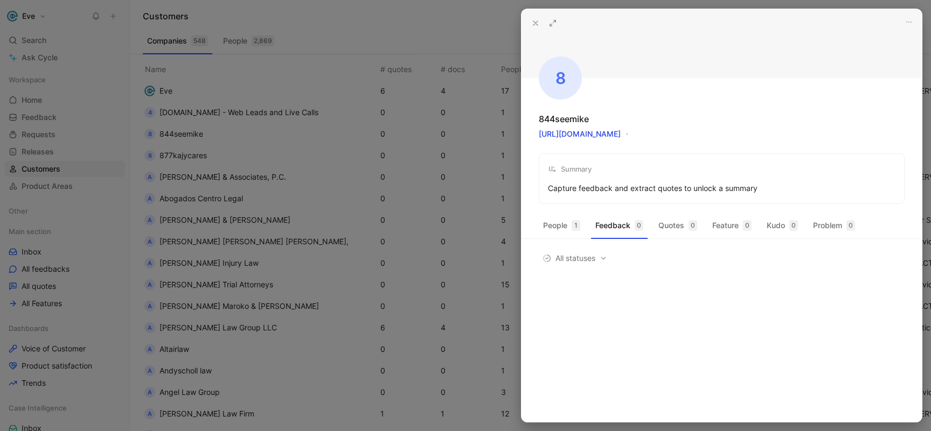
click at [537, 21] on use at bounding box center [535, 23] width 4 height 4
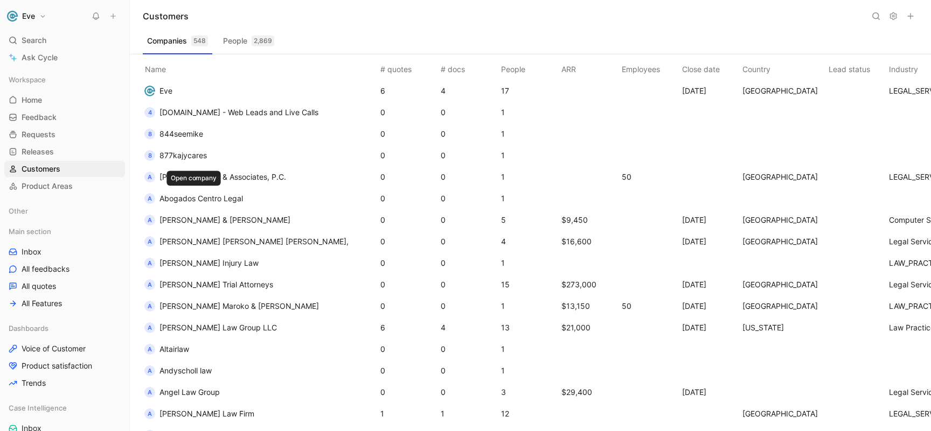
click at [187, 199] on span "Abogados Centro Legal" at bounding box center [200, 198] width 83 height 9
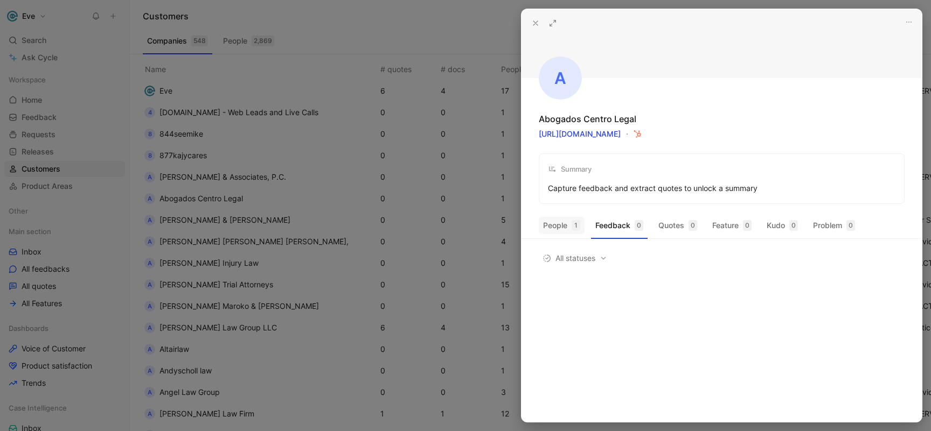
click at [553, 224] on button "People 1" at bounding box center [562, 225] width 46 height 17
click at [533, 19] on icon at bounding box center [535, 23] width 9 height 9
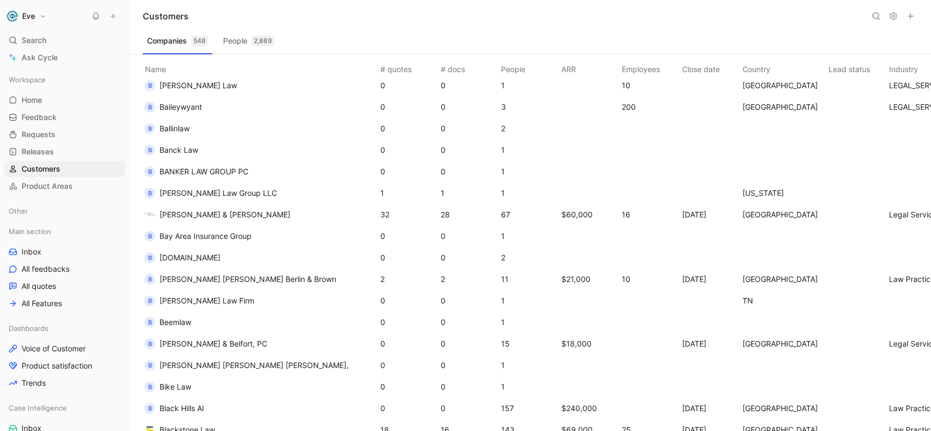
scroll to position [519, 0]
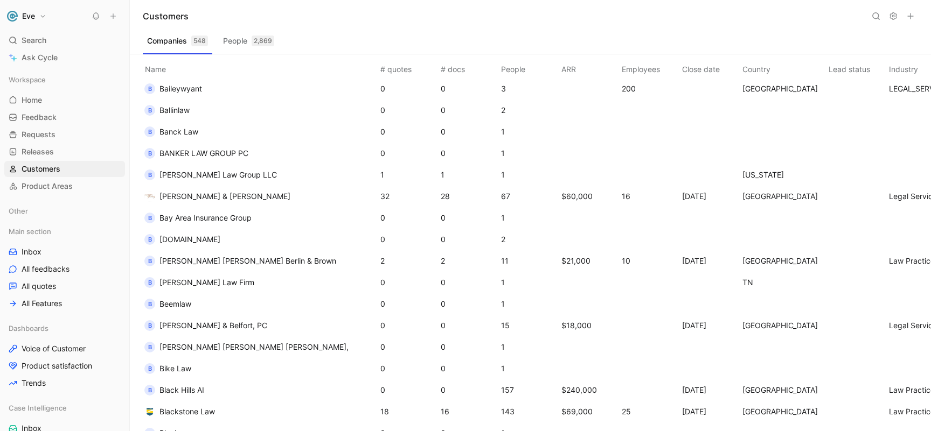
click at [213, 306] on td "B Beemlaw" at bounding box center [258, 305] width 240 height 22
click at [184, 304] on span "Beemlaw" at bounding box center [175, 304] width 32 height 9
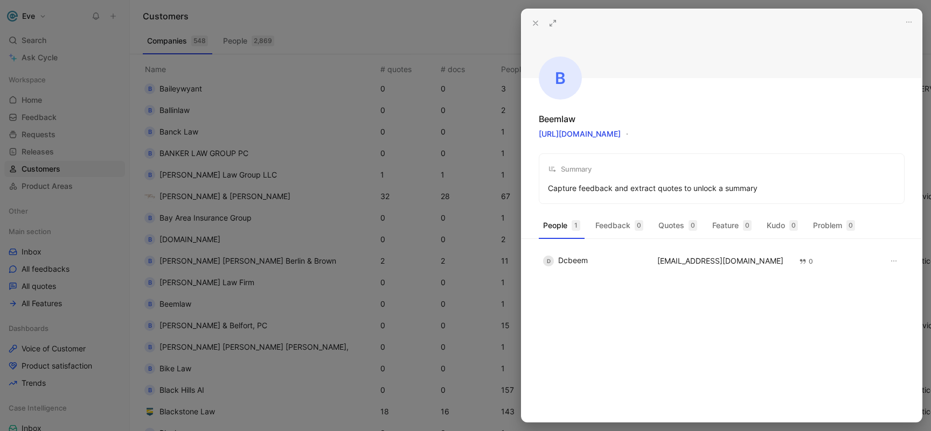
click at [534, 26] on icon at bounding box center [535, 23] width 9 height 9
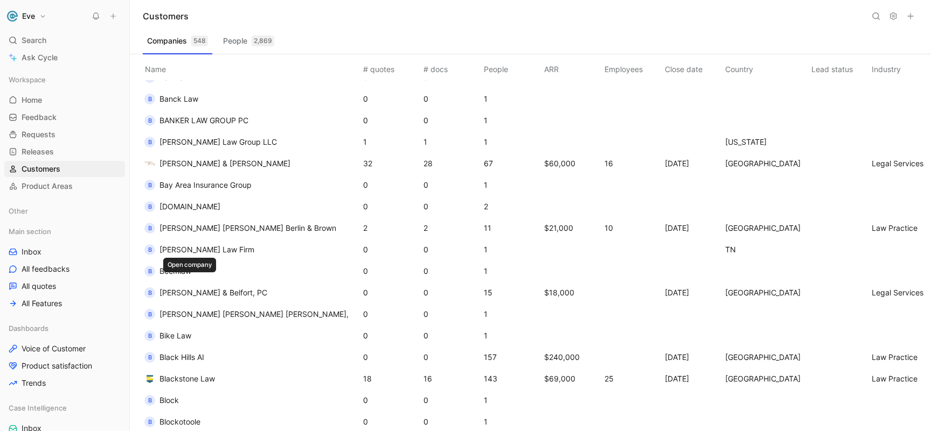
scroll to position [668, 0]
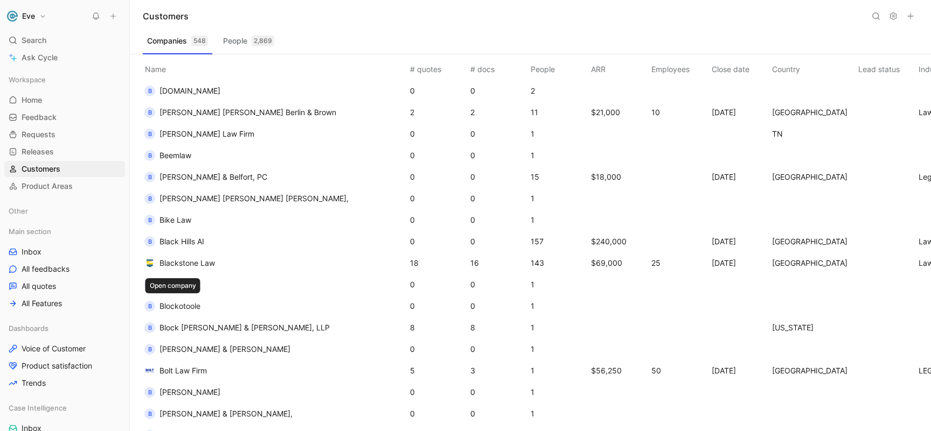
click at [196, 306] on span "Blockotoole" at bounding box center [179, 306] width 41 height 9
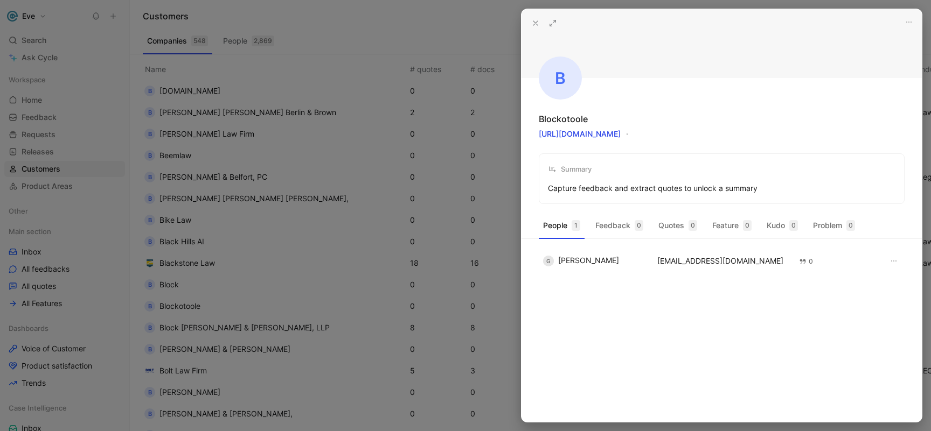
click at [535, 22] on use at bounding box center [535, 23] width 4 height 4
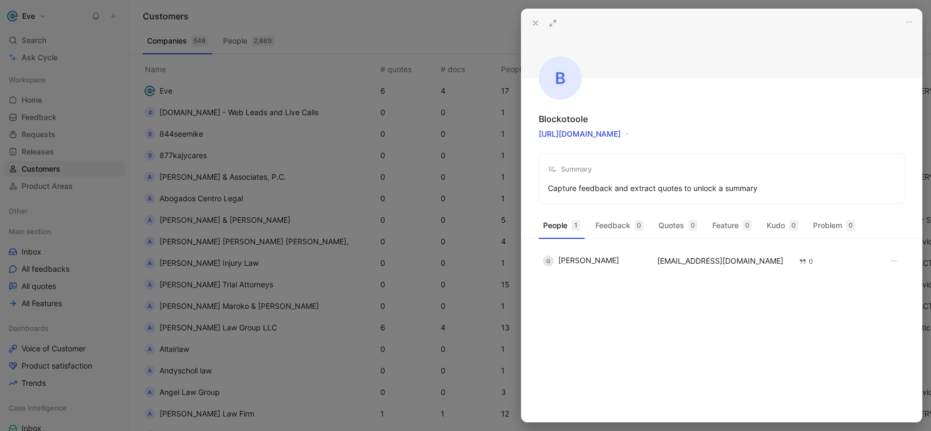
click at [535, 24] on use at bounding box center [535, 23] width 4 height 4
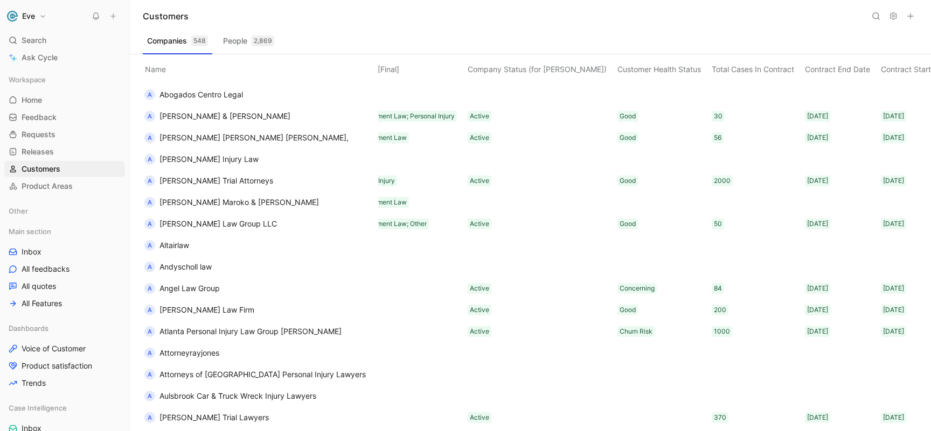
scroll to position [104, 949]
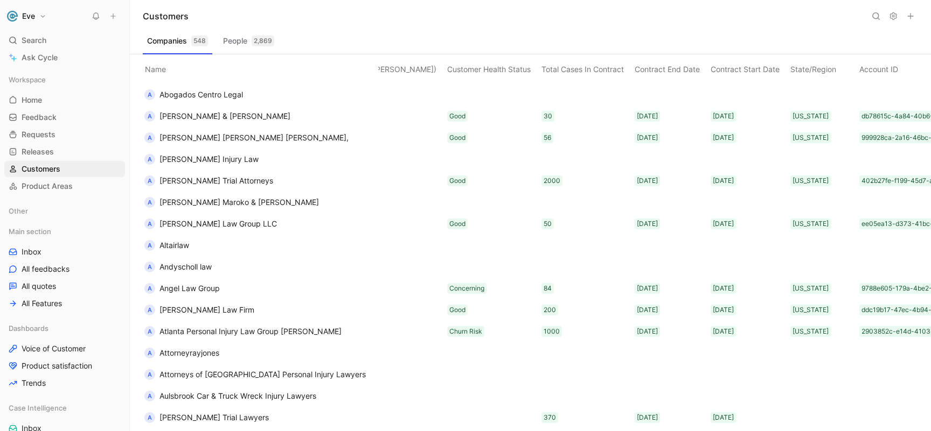
click at [891, 17] on icon at bounding box center [893, 16] width 9 height 9
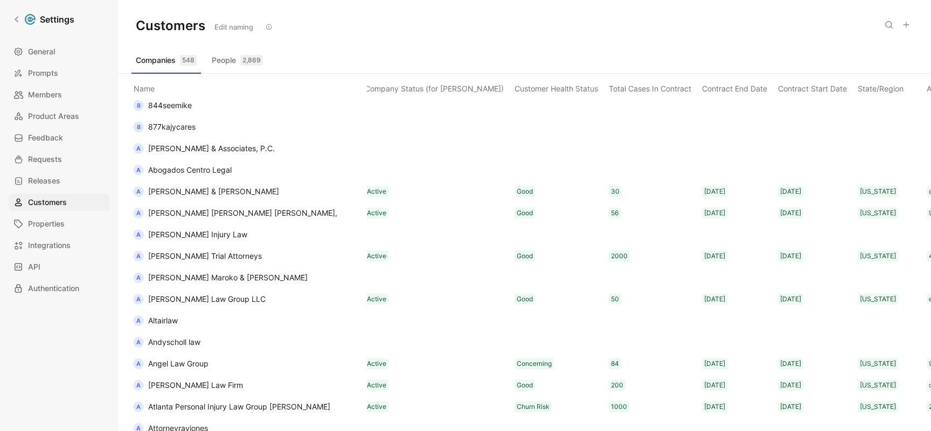
scroll to position [48, 937]
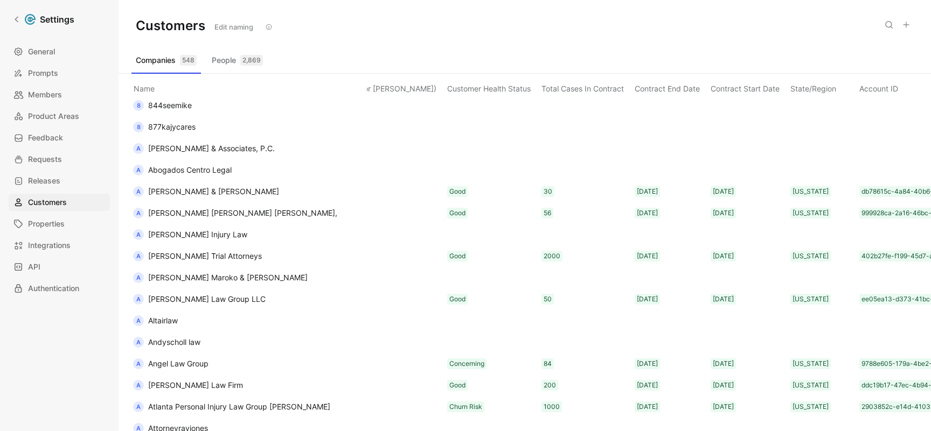
click at [178, 104] on span "844seemike" at bounding box center [170, 105] width 44 height 9
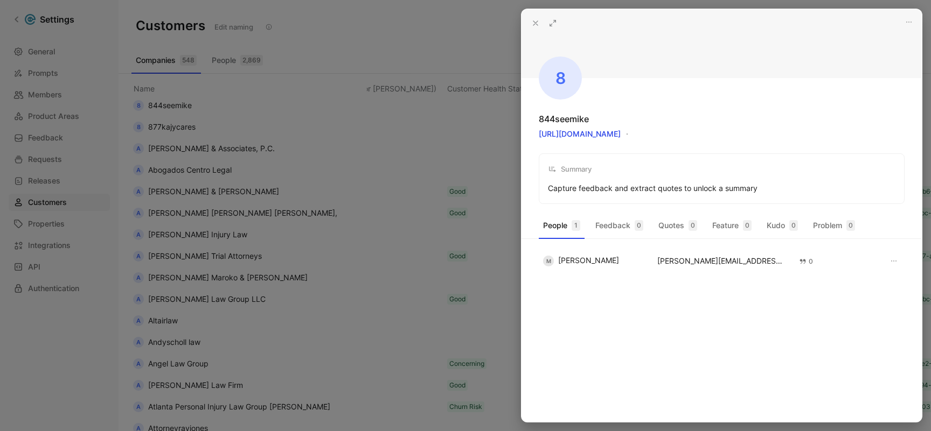
click at [531, 26] on icon at bounding box center [535, 23] width 9 height 9
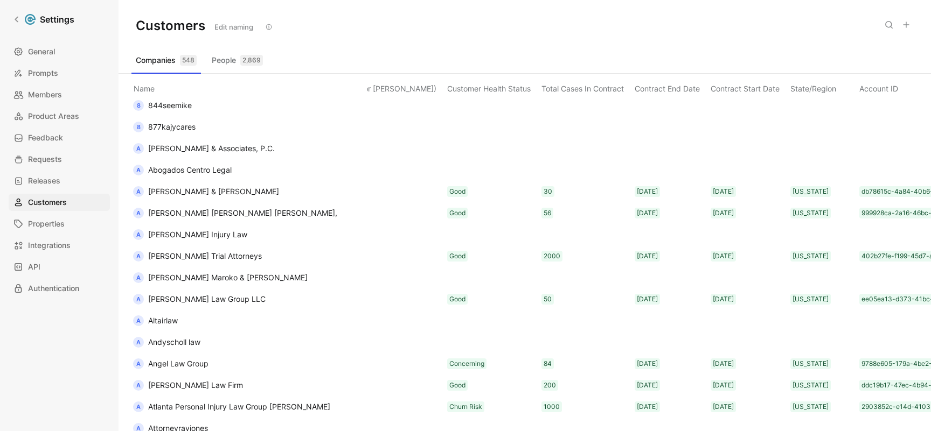
click at [437, 48] on div "Customers Edit naming" at bounding box center [525, 26] width 812 height 52
click at [548, 52] on div "Companies 548 People 2,869" at bounding box center [524, 63] width 786 height 22
click at [50, 51] on span "General" at bounding box center [41, 51] width 27 height 13
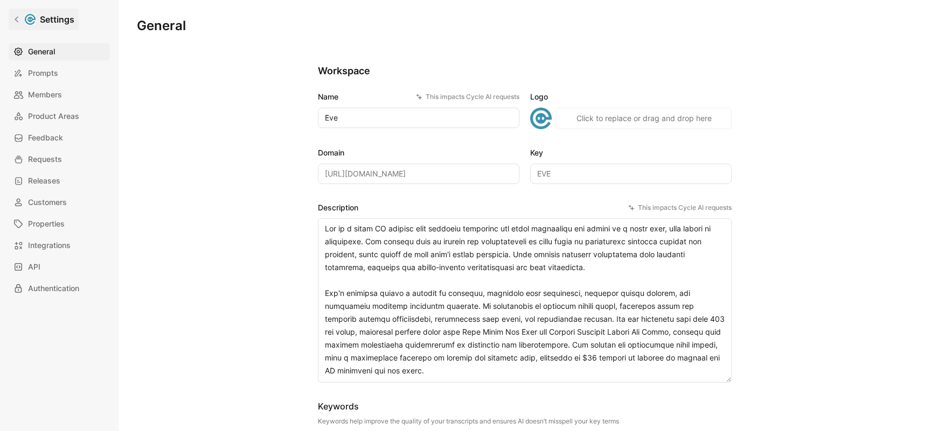
click at [18, 16] on icon at bounding box center [17, 20] width 8 height 8
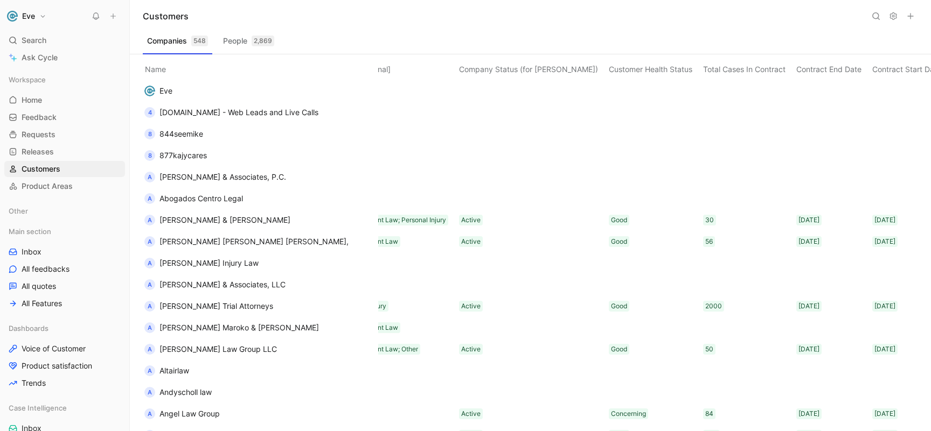
scroll to position [0, 949]
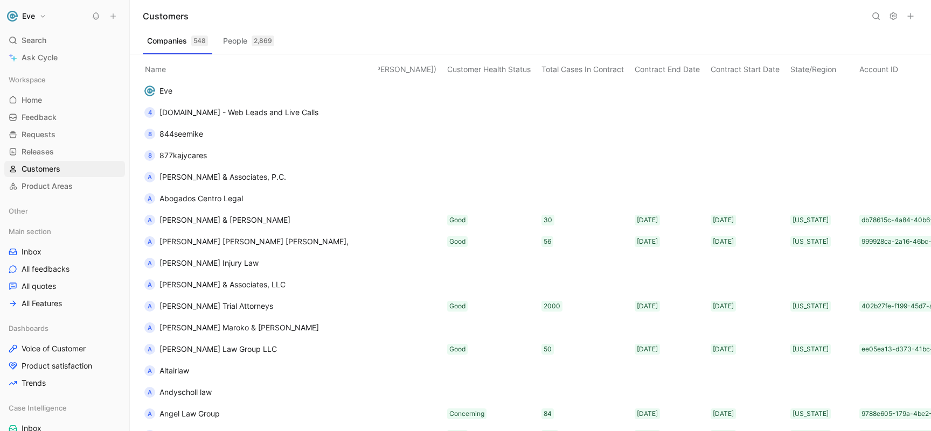
click at [400, 41] on div "Companies 548 People 2,869" at bounding box center [530, 43] width 775 height 22
click at [257, 43] on div "2,869" at bounding box center [263, 41] width 23 height 11
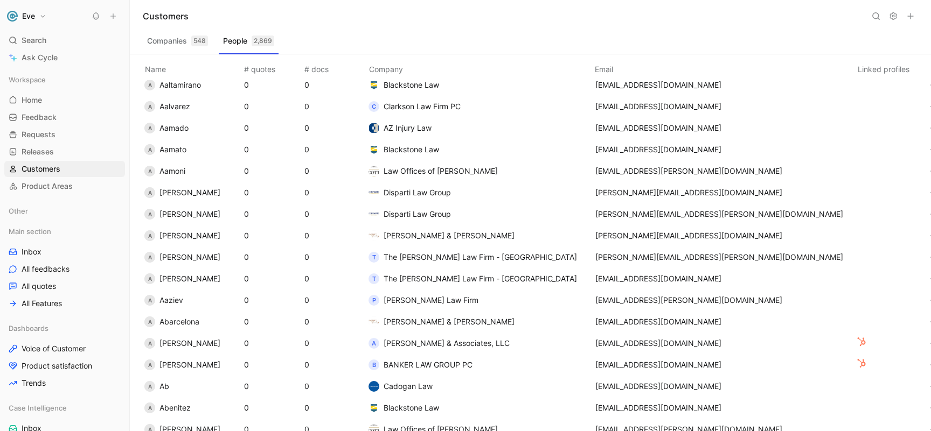
scroll to position [0, 0]
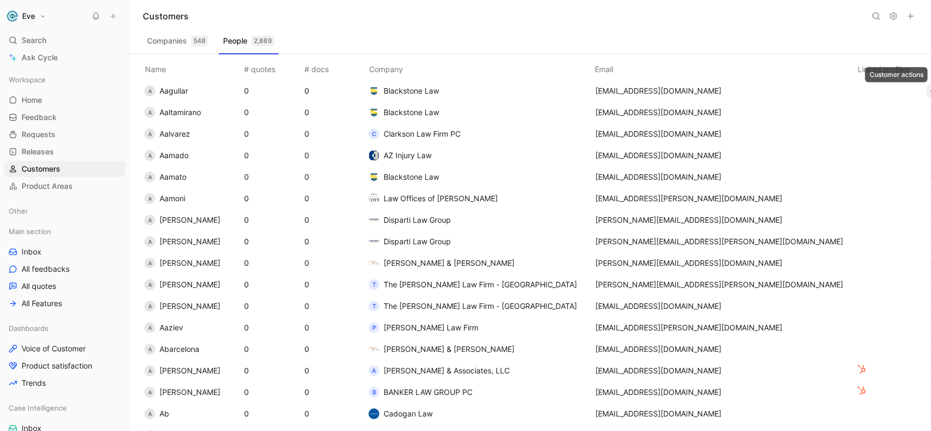
click at [929, 93] on icon "button" at bounding box center [933, 91] width 9 height 9
click at [363, 24] on div "Customers" at bounding box center [530, 16] width 801 height 32
click at [182, 90] on span "Aaguilar" at bounding box center [173, 90] width 29 height 9
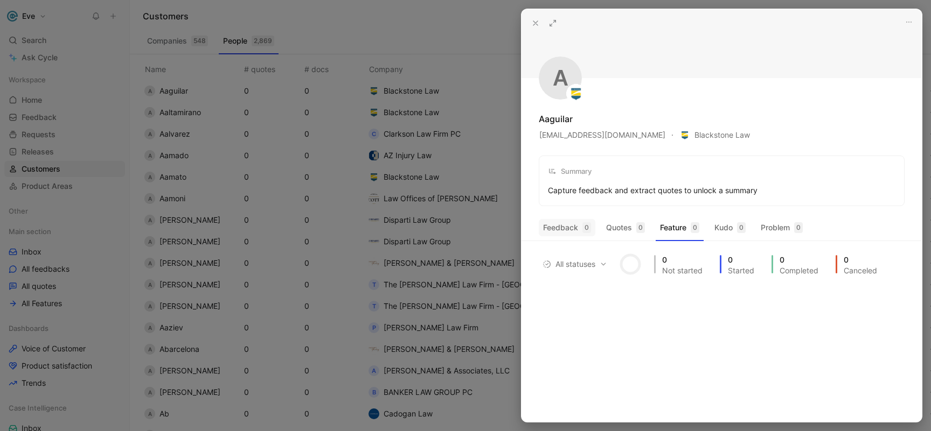
click at [566, 226] on button "Feedback 0" at bounding box center [567, 227] width 57 height 17
click at [533, 23] on icon at bounding box center [535, 23] width 9 height 9
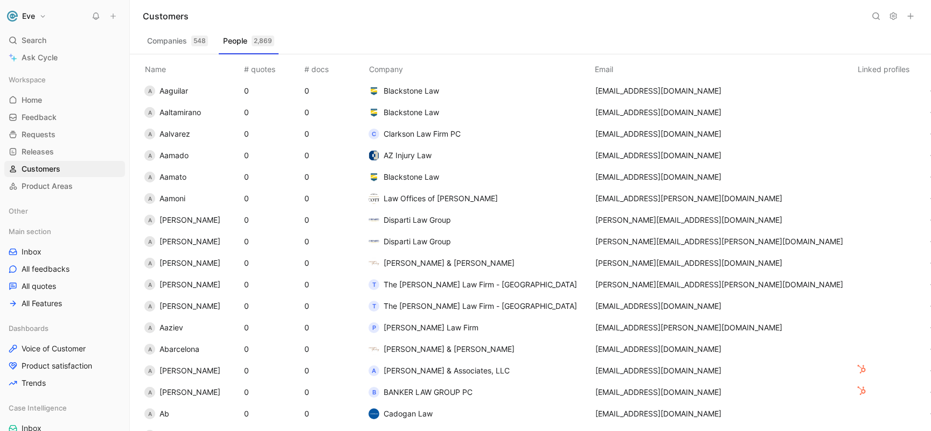
click at [374, 38] on div "Companies 548 People 2,869" at bounding box center [530, 43] width 775 height 22
click at [190, 43] on button "Companies 548" at bounding box center [177, 40] width 69 height 17
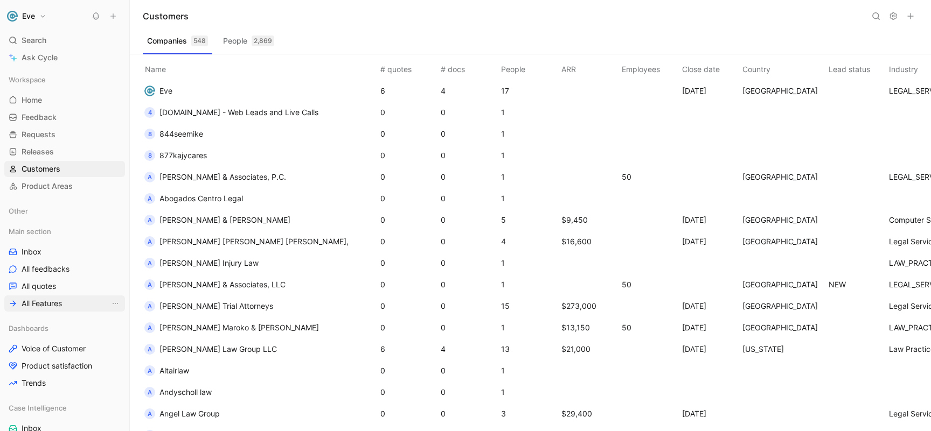
click at [64, 301] on link "All Features" at bounding box center [64, 304] width 121 height 16
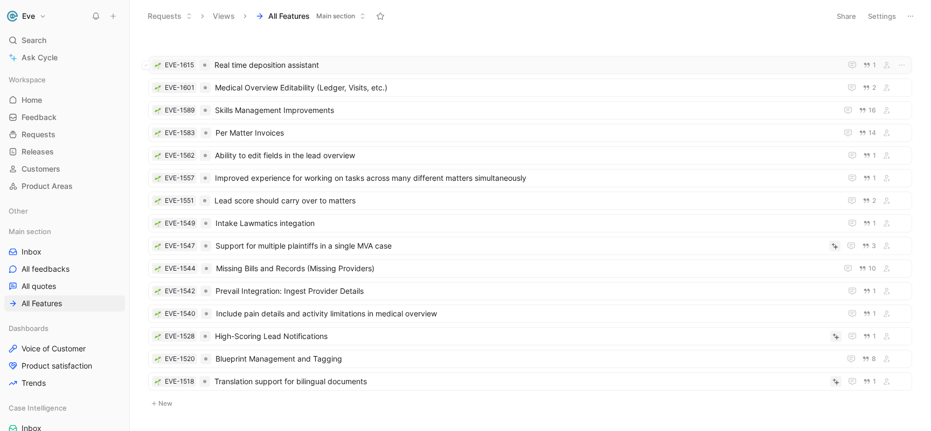
click at [325, 61] on span "Real time deposition assistant" at bounding box center [525, 65] width 623 height 13
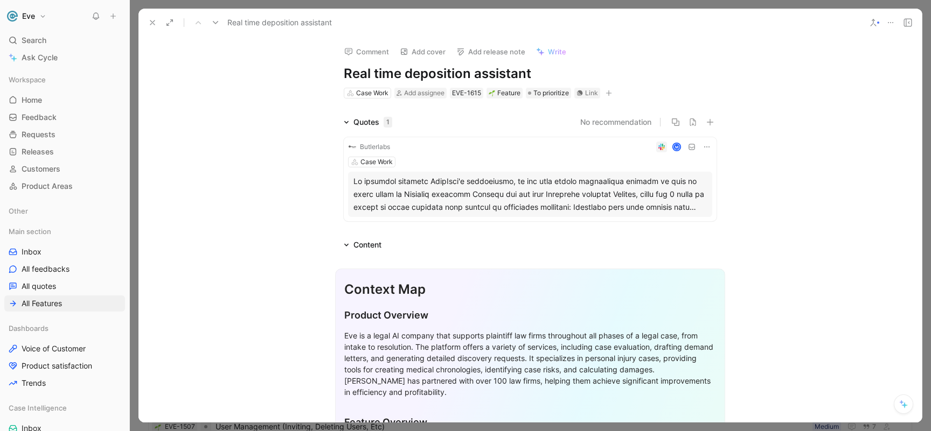
click at [152, 24] on icon at bounding box center [152, 22] width 9 height 9
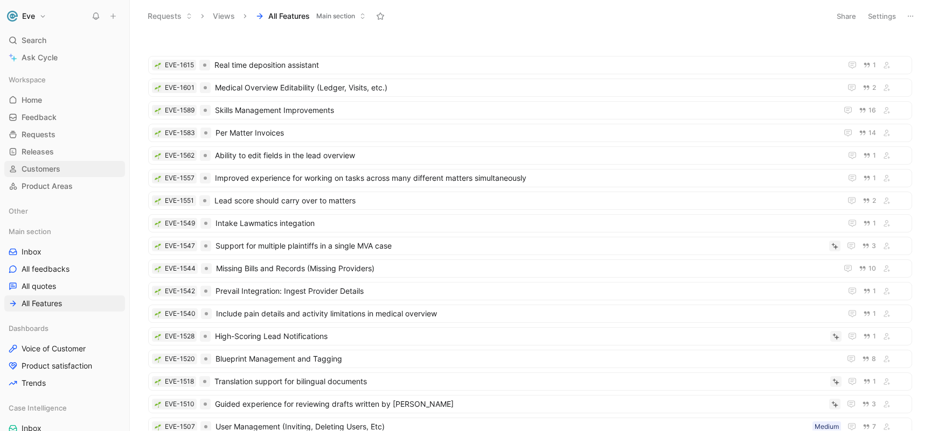
click at [57, 165] on span "Customers" at bounding box center [41, 169] width 39 height 11
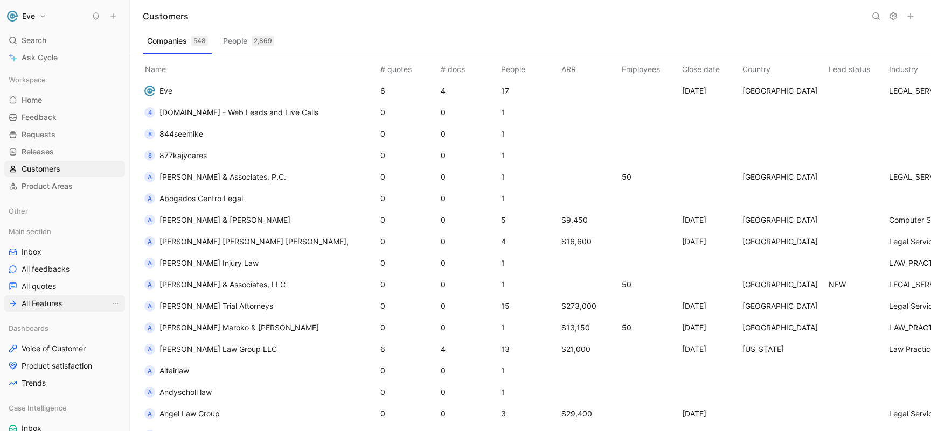
click at [67, 298] on link "All Features" at bounding box center [64, 304] width 121 height 16
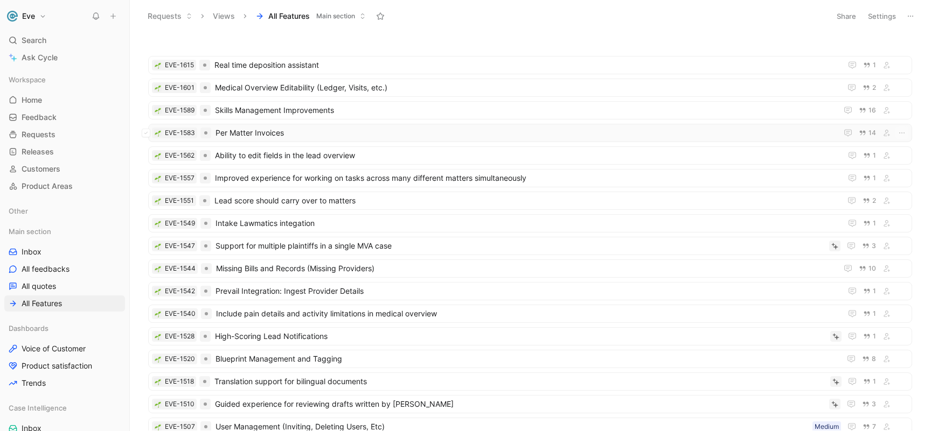
click at [296, 133] on span "Per Matter Invoices" at bounding box center [523, 133] width 617 height 13
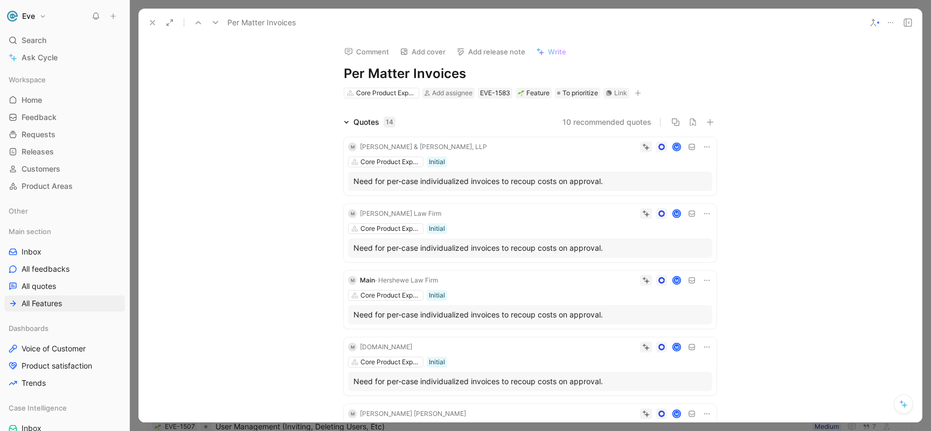
click at [152, 22] on use at bounding box center [152, 22] width 4 height 4
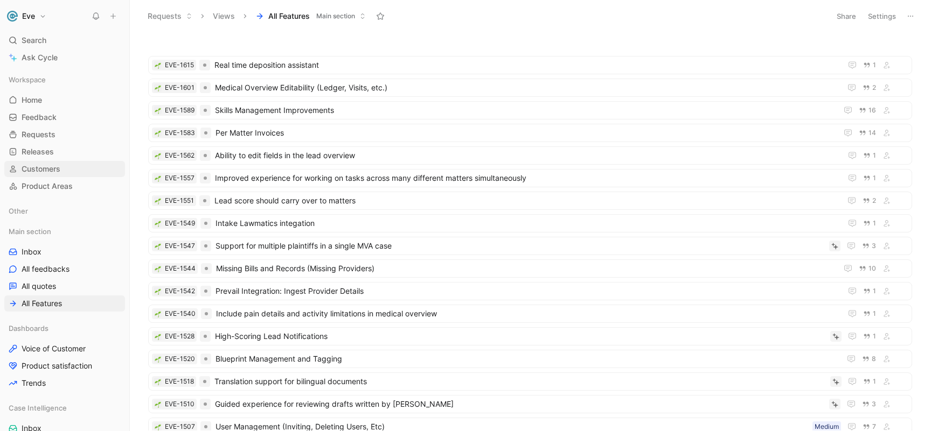
click at [77, 164] on link "Customers" at bounding box center [64, 169] width 121 height 16
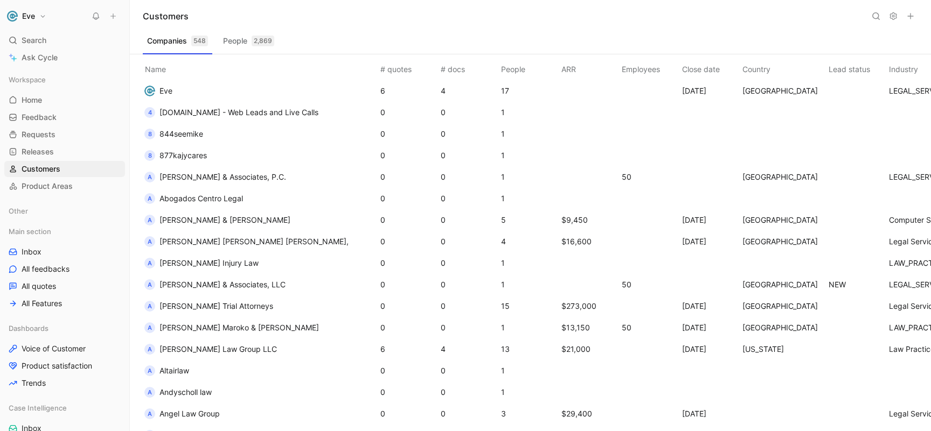
click at [257, 47] on button "People 2,869" at bounding box center [249, 40] width 60 height 17
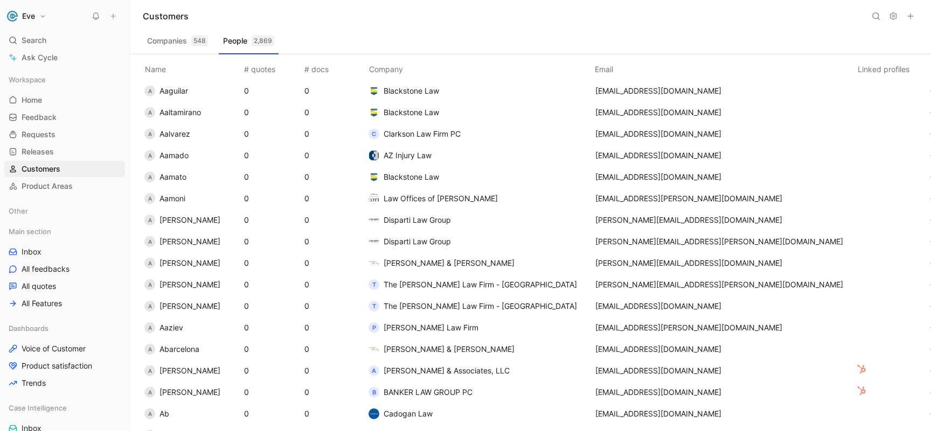
click at [176, 47] on button "Companies 548" at bounding box center [177, 40] width 69 height 17
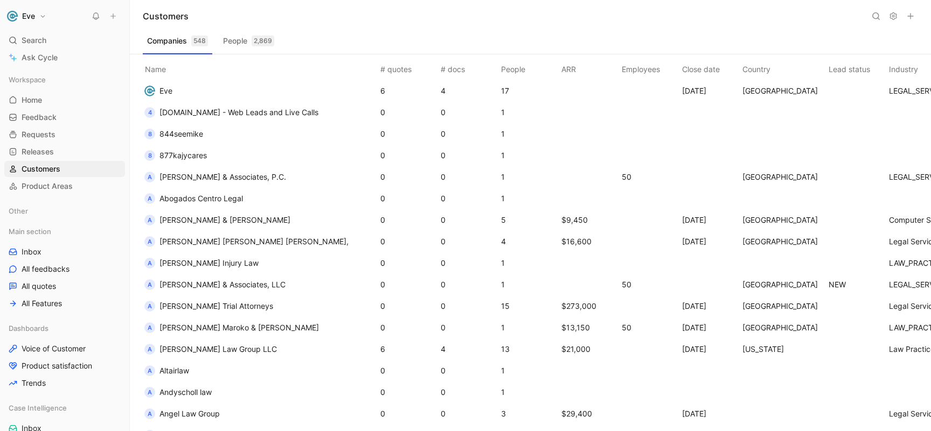
click at [248, 109] on span "4LegalLeads.com - Web Leads and Live Calls" at bounding box center [238, 112] width 159 height 9
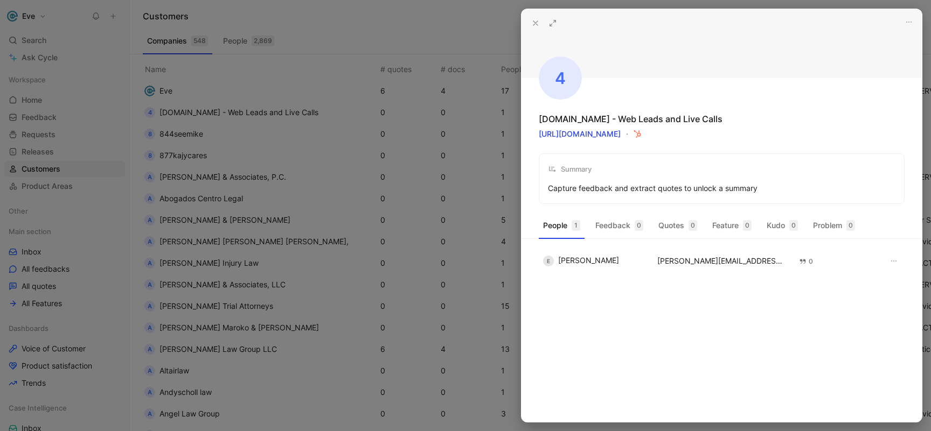
click at [535, 26] on icon at bounding box center [535, 23] width 9 height 9
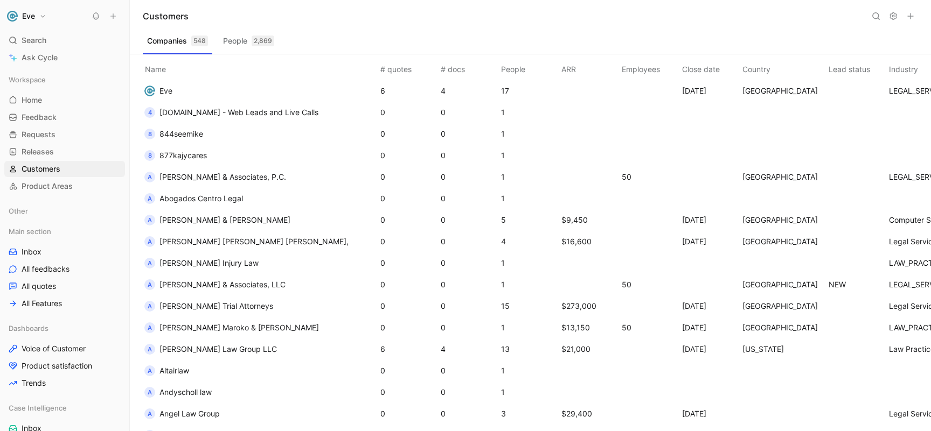
click at [381, 46] on div "Companies 548 People 2,869" at bounding box center [530, 43] width 775 height 22
click at [567, 27] on div "Customers" at bounding box center [530, 16] width 801 height 32
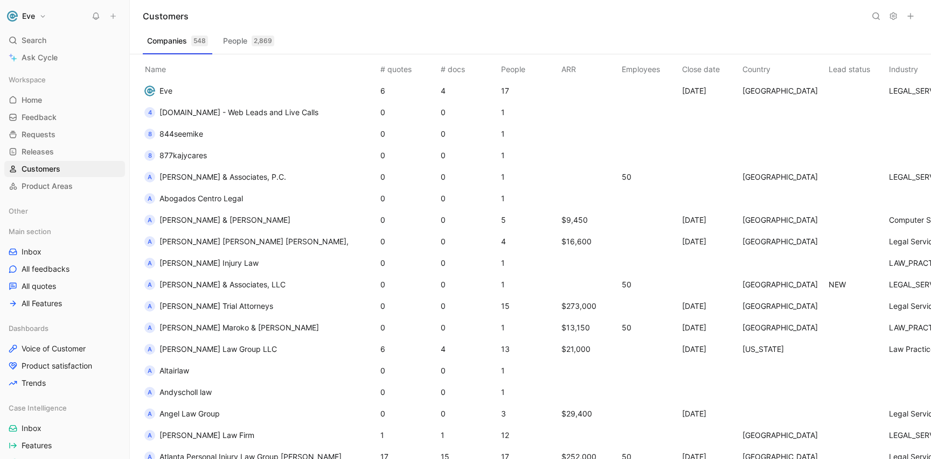
click at [348, 13] on div "Customers" at bounding box center [530, 16] width 801 height 32
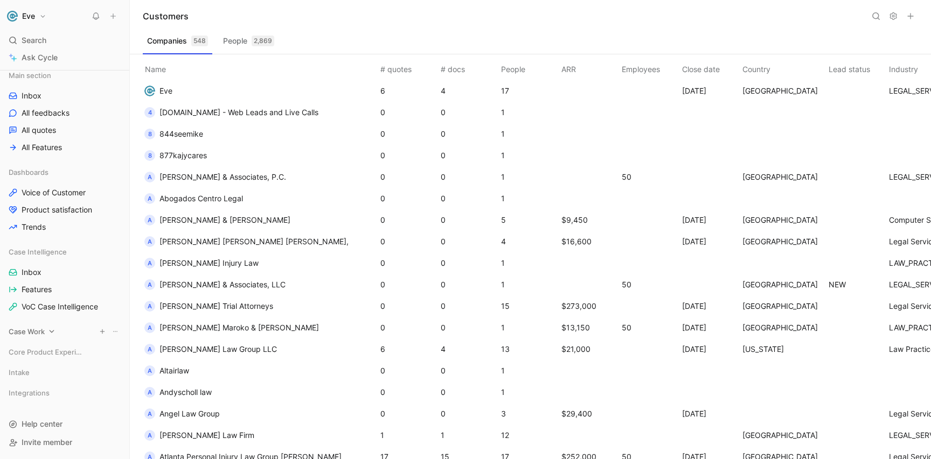
click at [54, 331] on icon at bounding box center [52, 332] width 8 height 8
click at [49, 351] on link "Inbox" at bounding box center [64, 352] width 121 height 16
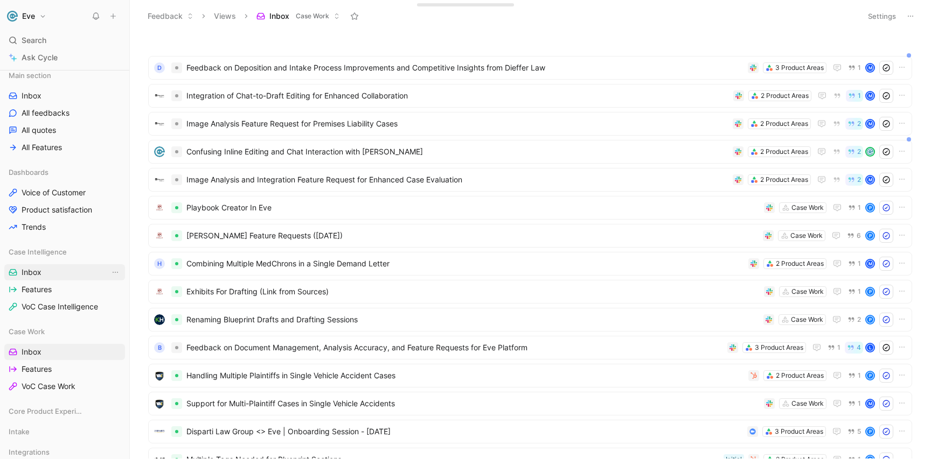
click at [37, 276] on span "Inbox" at bounding box center [32, 272] width 20 height 11
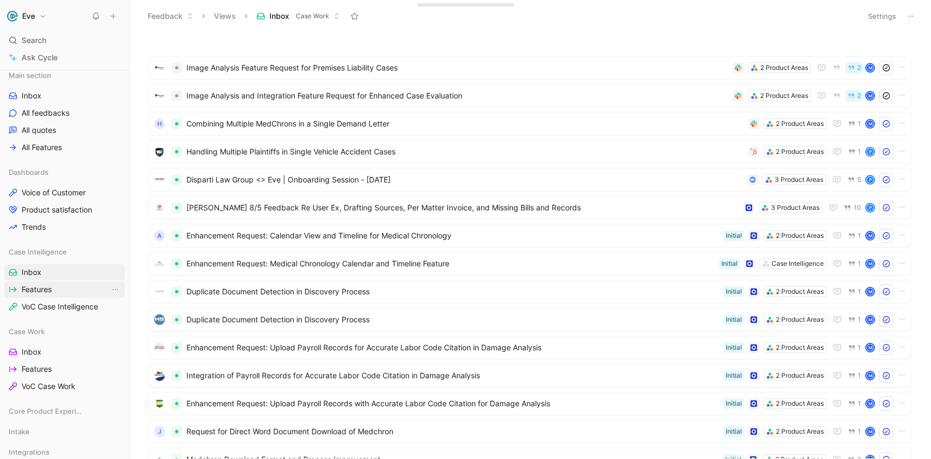
click at [60, 287] on link "Features" at bounding box center [64, 290] width 121 height 16
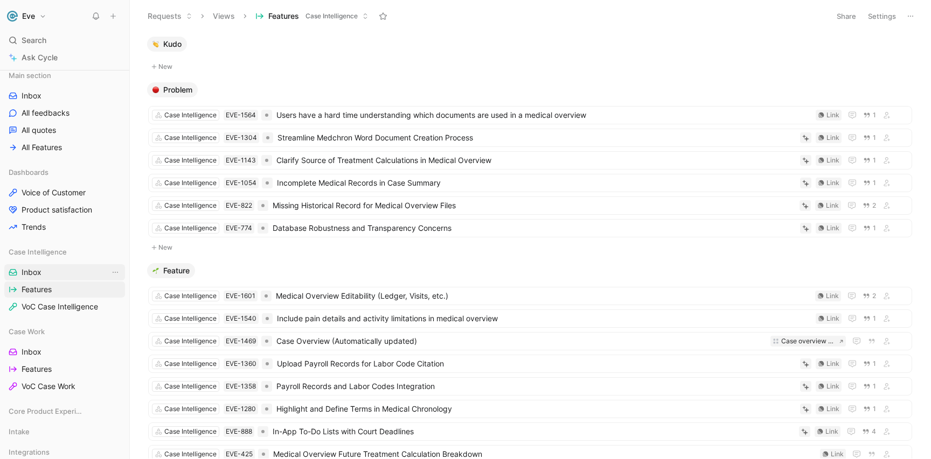
click at [33, 269] on span "Inbox" at bounding box center [32, 272] width 20 height 11
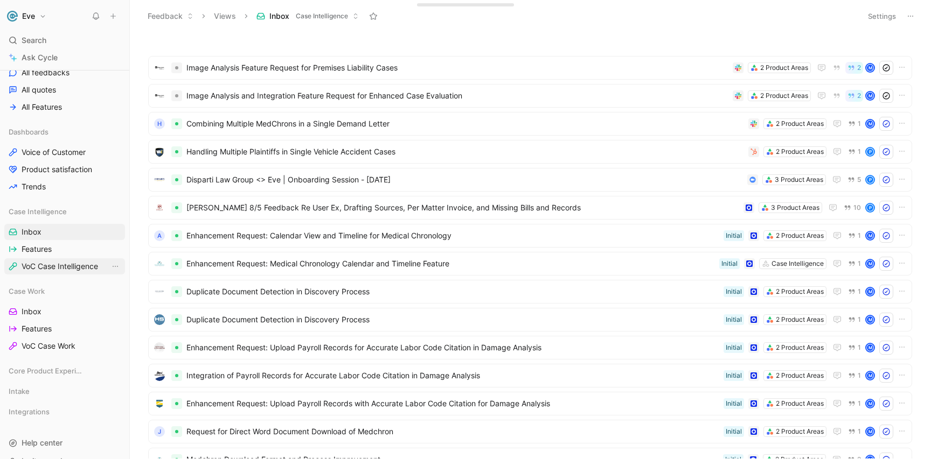
scroll to position [215, 0]
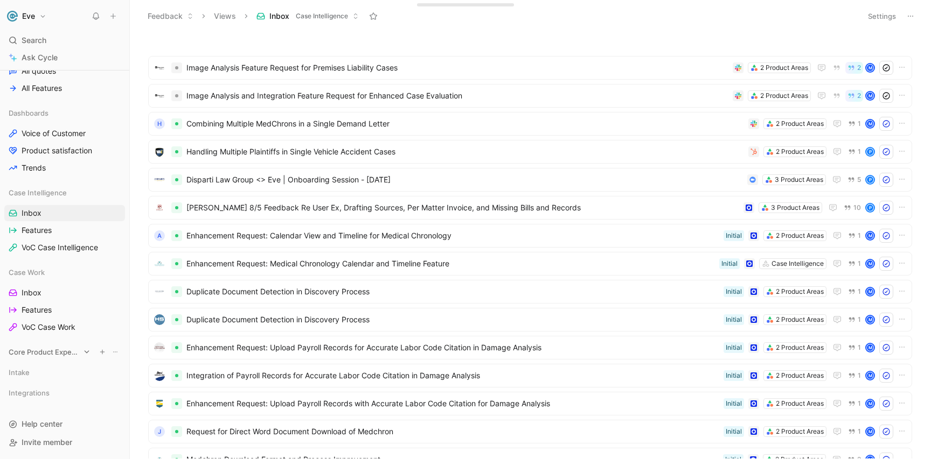
click at [58, 352] on span "Core Product Experience" at bounding box center [44, 352] width 71 height 11
click at [38, 377] on span "Inbox" at bounding box center [32, 372] width 20 height 11
